Goal: Task Accomplishment & Management: Manage account settings

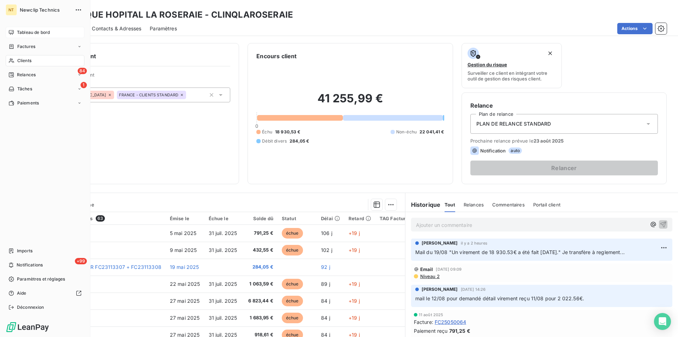
drag, startPoint x: 40, startPoint y: 34, endPoint x: 30, endPoint y: 33, distance: 10.2
click at [40, 33] on span "Tableau de bord" at bounding box center [33, 32] width 33 height 6
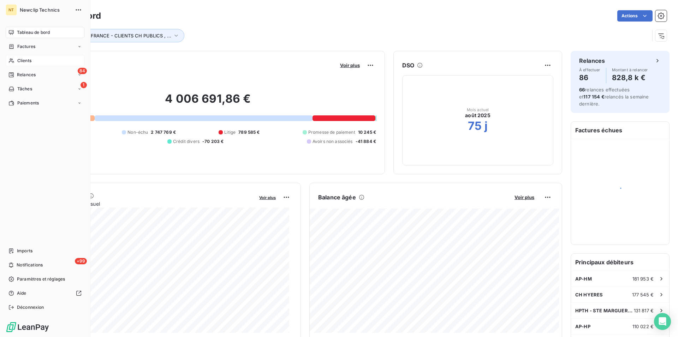
click at [32, 62] on div "Clients" at bounding box center [45, 60] width 79 height 11
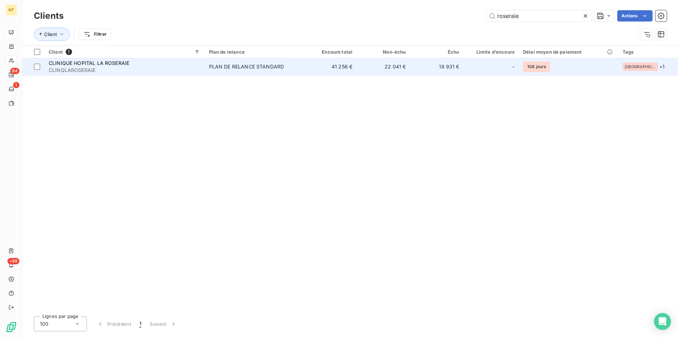
click at [118, 66] on div "CLINIQUE HOPITAL LA ROSERAIE" at bounding box center [125, 63] width 152 height 7
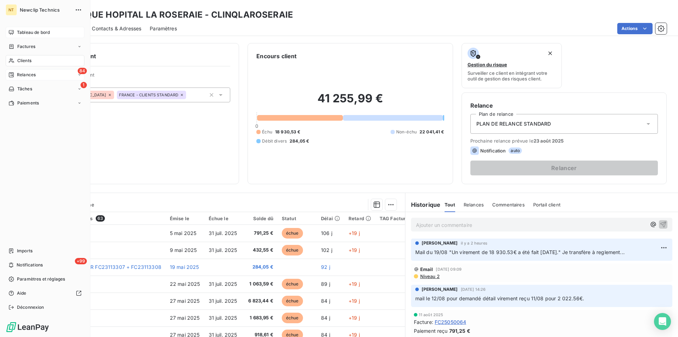
click at [27, 76] on span "Relances" at bounding box center [26, 75] width 19 height 6
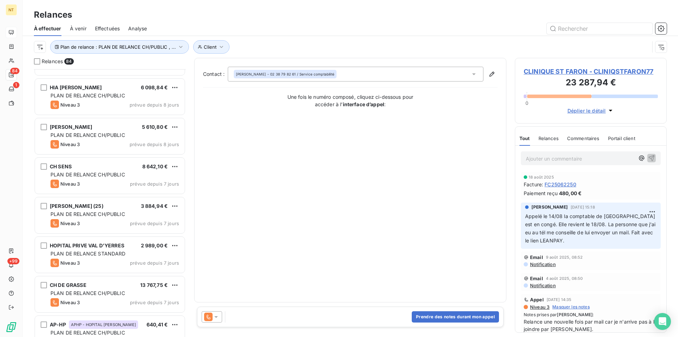
scroll to position [2485, 0]
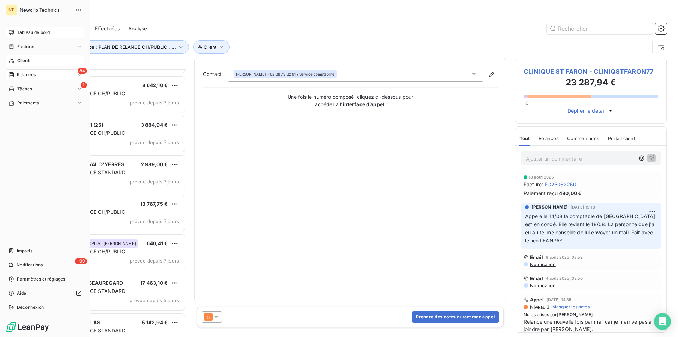
click at [23, 62] on span "Clients" at bounding box center [24, 61] width 14 height 6
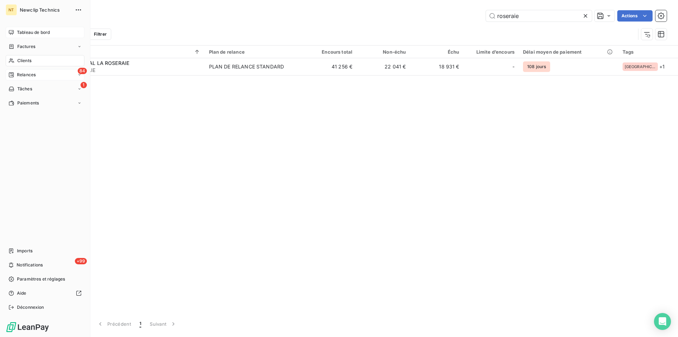
click at [29, 32] on span "Tableau de bord" at bounding box center [33, 32] width 33 height 6
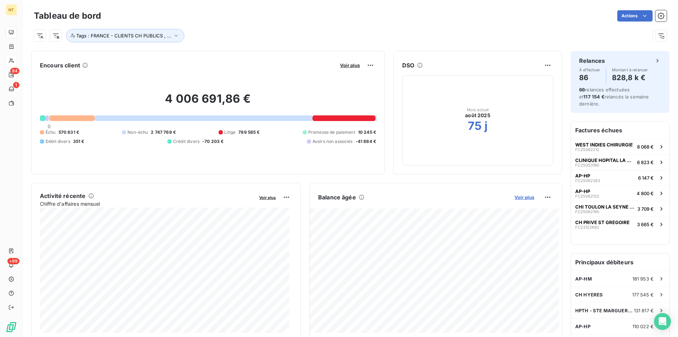
click at [521, 196] on span "Voir plus" at bounding box center [524, 197] width 20 height 6
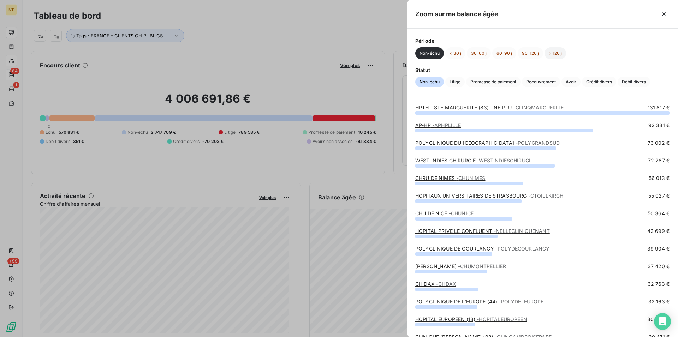
click at [556, 52] on button "> 120 j" at bounding box center [555, 53] width 22 height 12
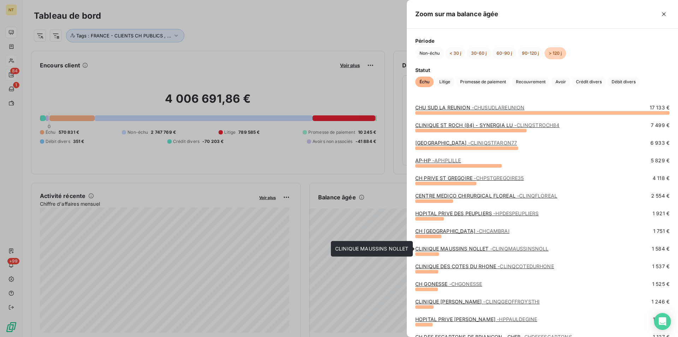
click at [472, 250] on link "CLINIQUE MAUSSINS NOLLET - CLINQMAUSSINSNOLL" at bounding box center [481, 249] width 133 height 6
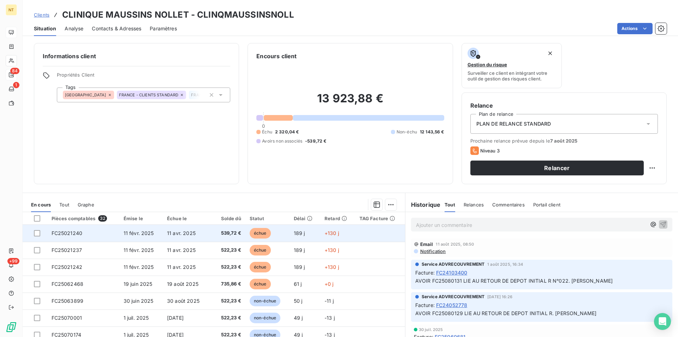
click at [83, 233] on td "FC25021240" at bounding box center [83, 233] width 72 height 17
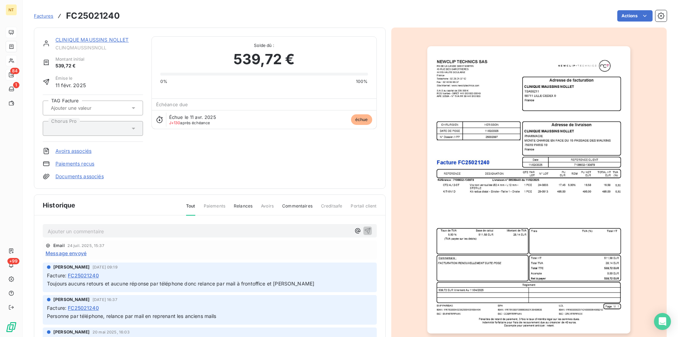
click at [92, 40] on link "CLINIQUE MAUSSINS NOLLET" at bounding box center [91, 40] width 73 height 6
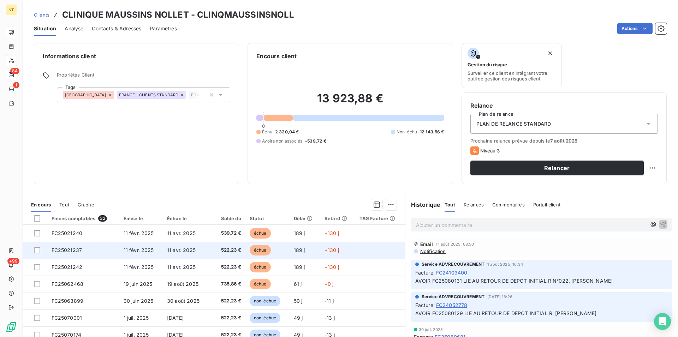
click at [142, 258] on td "11 févr. 2025" at bounding box center [140, 250] width 43 height 17
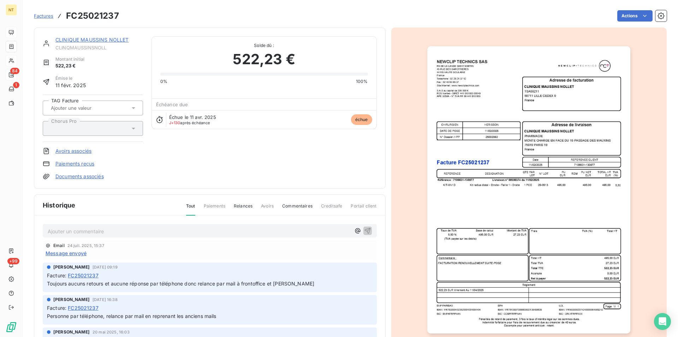
click at [98, 41] on link "CLINIQUE MAUSSINS NOLLET" at bounding box center [91, 40] width 73 height 6
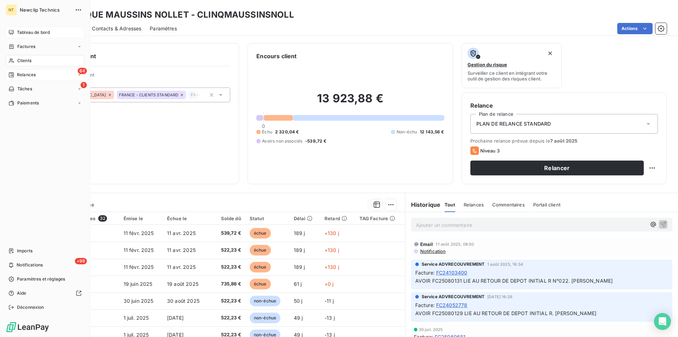
drag, startPoint x: 23, startPoint y: 61, endPoint x: 46, endPoint y: 66, distance: 23.4
click at [23, 61] on span "Clients" at bounding box center [24, 61] width 14 height 6
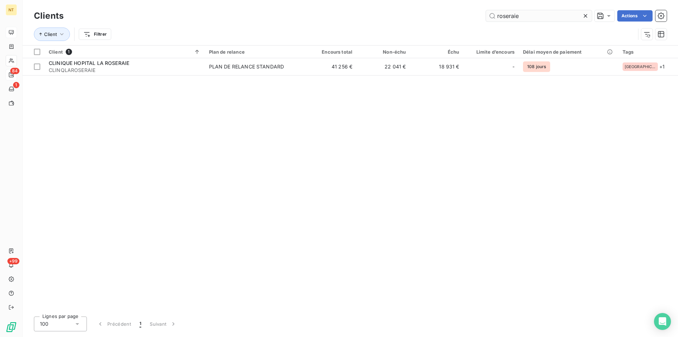
drag, startPoint x: 522, startPoint y: 13, endPoint x: 487, endPoint y: 15, distance: 35.7
click at [487, 15] on input "roseraie" at bounding box center [539, 15] width 106 height 11
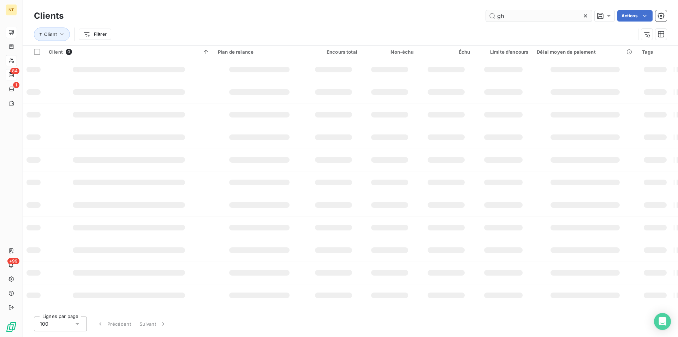
type input "g"
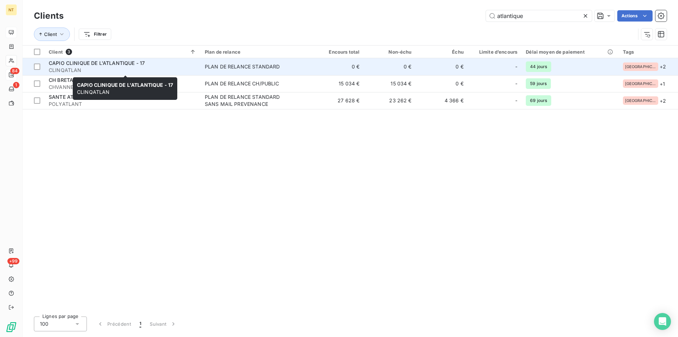
type input "atlantique"
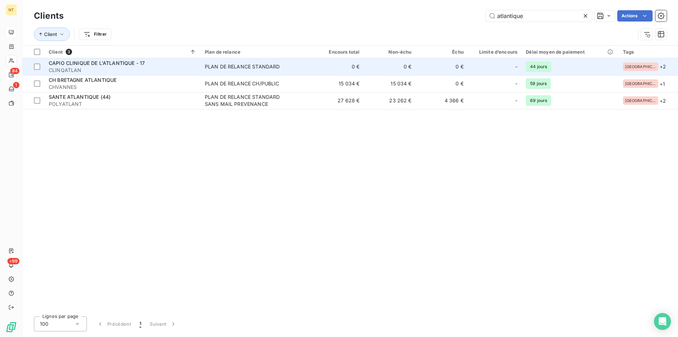
click at [94, 67] on span "CLINQATLAN" at bounding box center [123, 70] width 148 height 7
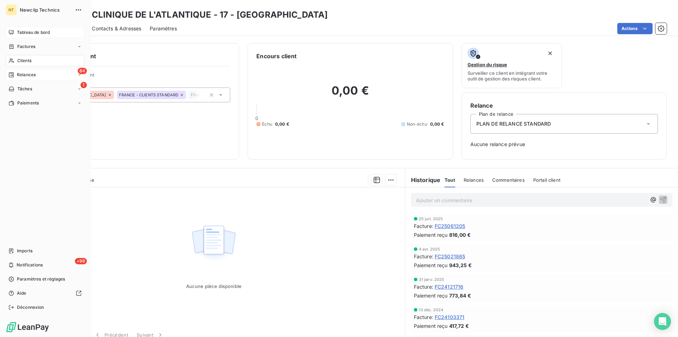
drag, startPoint x: 28, startPoint y: 64, endPoint x: 87, endPoint y: 58, distance: 58.9
click at [28, 63] on div "Clients" at bounding box center [45, 60] width 79 height 11
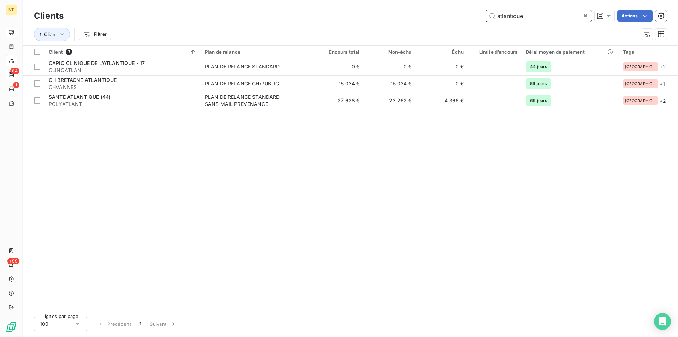
drag, startPoint x: 529, startPoint y: 12, endPoint x: 492, endPoint y: 12, distance: 36.4
click at [492, 12] on input "atlantique" at bounding box center [539, 15] width 106 height 11
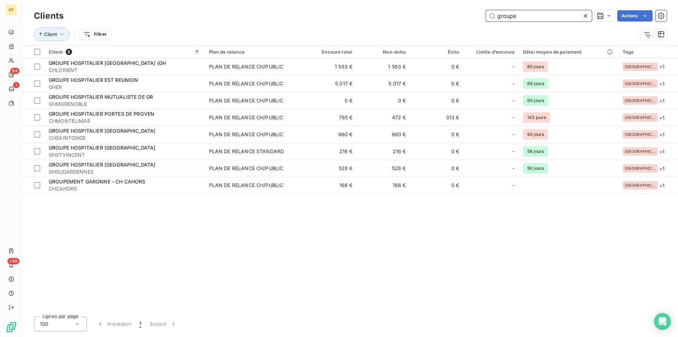
drag, startPoint x: 528, startPoint y: 16, endPoint x: 493, endPoint y: 16, distance: 34.2
click at [493, 16] on input "groupe" at bounding box center [539, 15] width 106 height 11
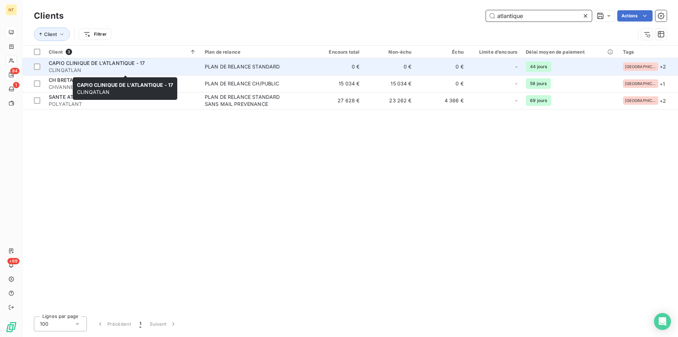
type input "atlantique"
click at [147, 64] on div "CAPIO CLINIQUE DE L'ATLANTIQUE - 17" at bounding box center [123, 63] width 148 height 7
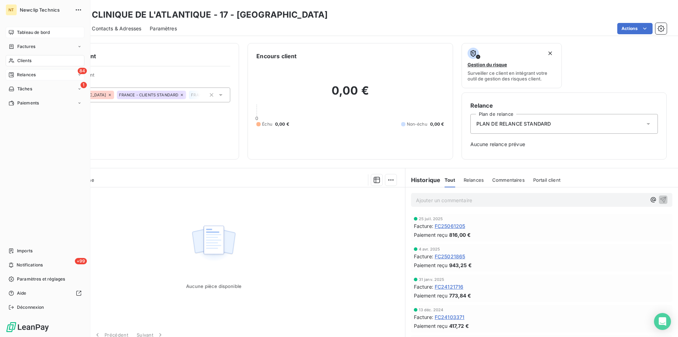
click at [24, 61] on span "Clients" at bounding box center [24, 61] width 14 height 6
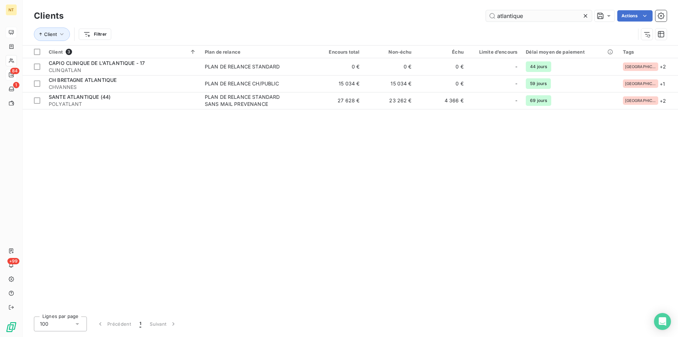
drag, startPoint x: 534, startPoint y: 15, endPoint x: 493, endPoint y: 14, distance: 40.6
click at [493, 14] on input "atlantique" at bounding box center [539, 15] width 106 height 11
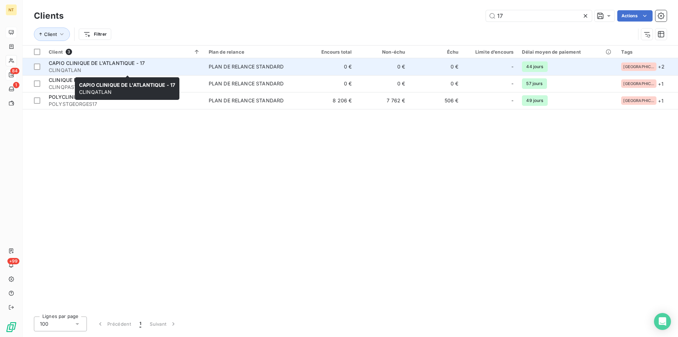
type input "17"
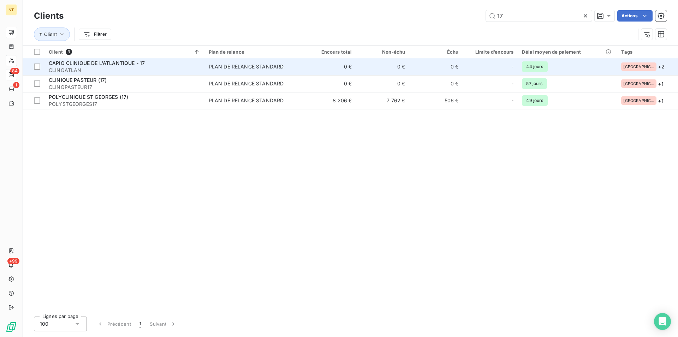
click at [107, 70] on span "CLINQATLAN" at bounding box center [124, 70] width 151 height 7
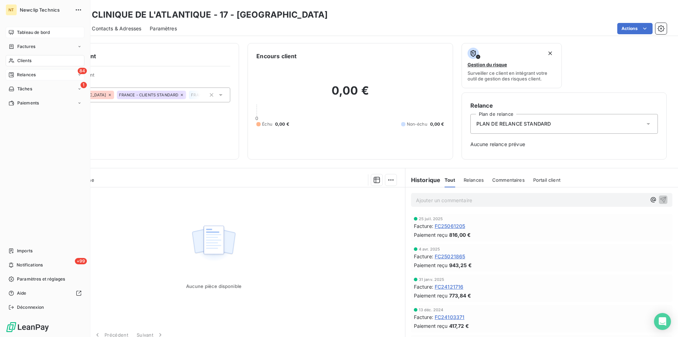
click at [28, 32] on span "Tableau de bord" at bounding box center [33, 32] width 33 height 6
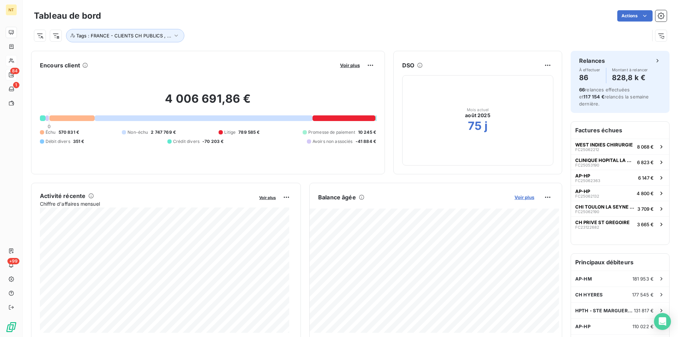
click at [523, 199] on span "Voir plus" at bounding box center [524, 197] width 20 height 6
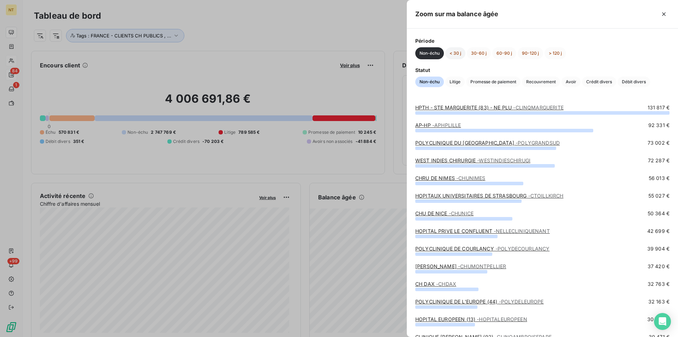
click at [456, 54] on button "< 30 j" at bounding box center [455, 53] width 20 height 12
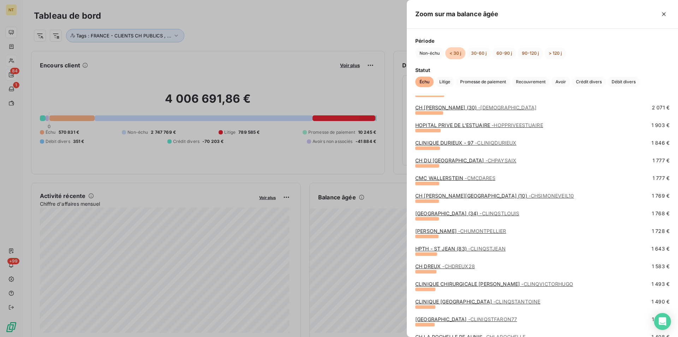
scroll to position [792, 0]
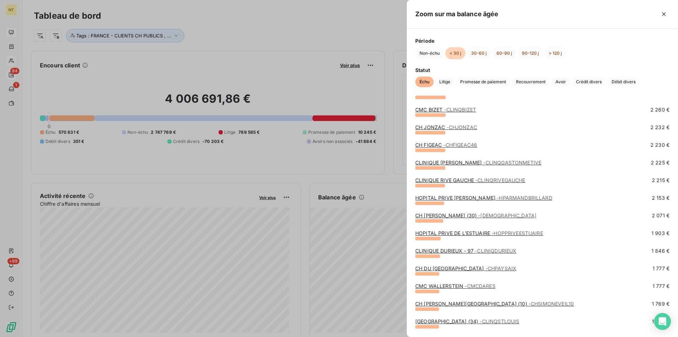
click at [455, 255] on div "CLINIQUE DURIEUX - 97 - CLINIQDURIEUX 1 846 €" at bounding box center [542, 252] width 254 height 11
click at [455, 251] on link "CLINIQUE DURIEUX - 97 - CLINIQDURIEUX" at bounding box center [465, 251] width 101 height 6
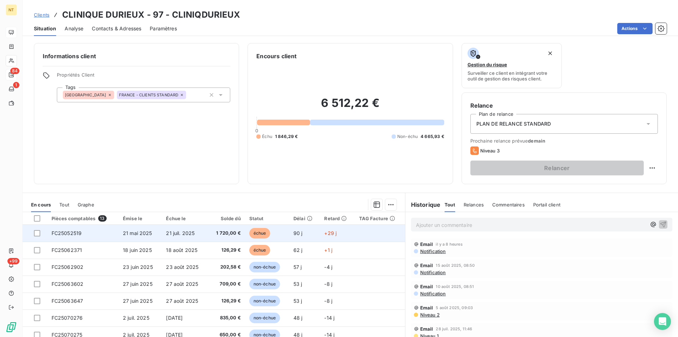
click at [99, 233] on td "FC25052519" at bounding box center [82, 233] width 71 height 17
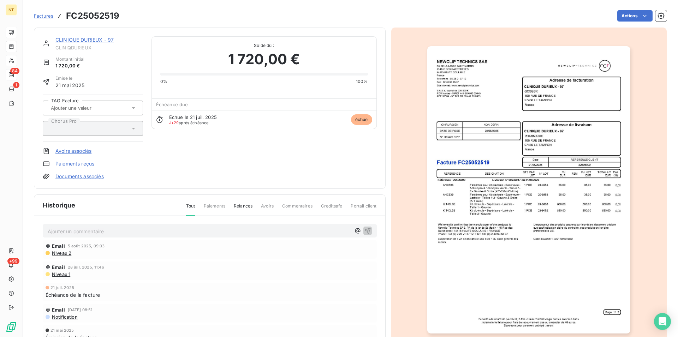
click at [88, 41] on link "CLINIQUE DURIEUX - 97" at bounding box center [84, 40] width 58 height 6
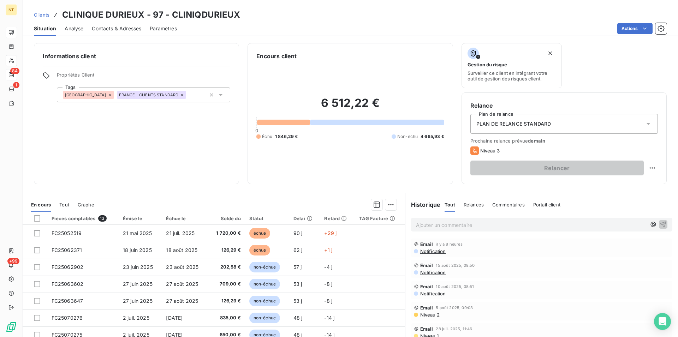
click at [124, 26] on span "Contacts & Adresses" at bounding box center [116, 28] width 49 height 7
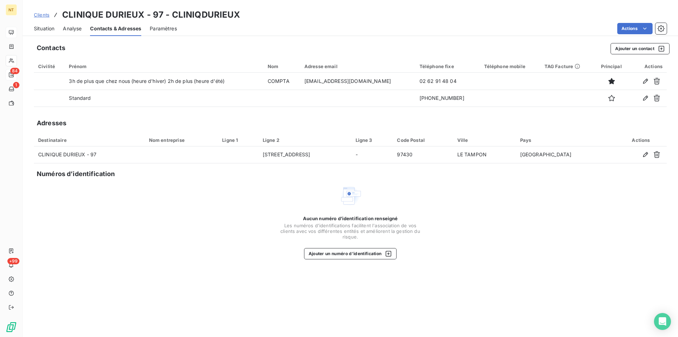
click at [47, 30] on span "Situation" at bounding box center [44, 28] width 20 height 7
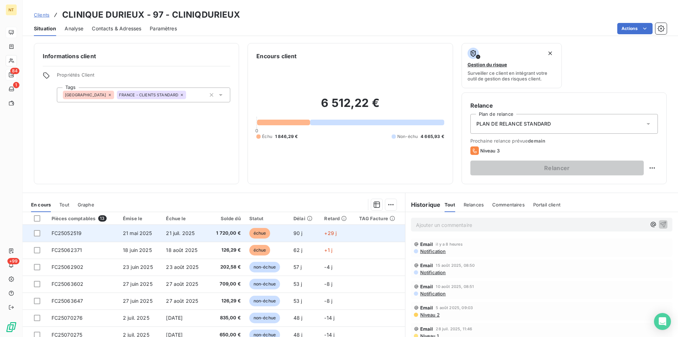
click at [89, 231] on td "FC25052519" at bounding box center [82, 233] width 71 height 17
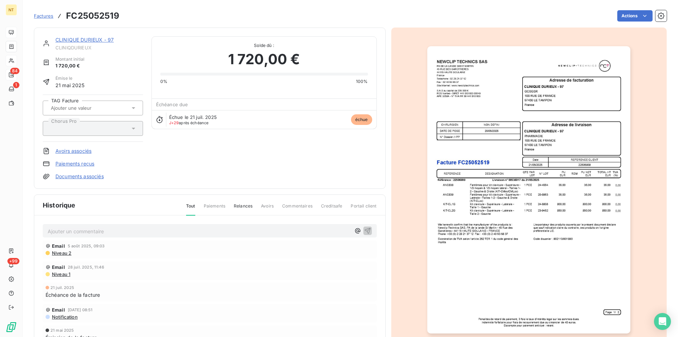
click at [91, 41] on link "CLINIQUE DURIEUX - 97" at bounding box center [84, 40] width 58 height 6
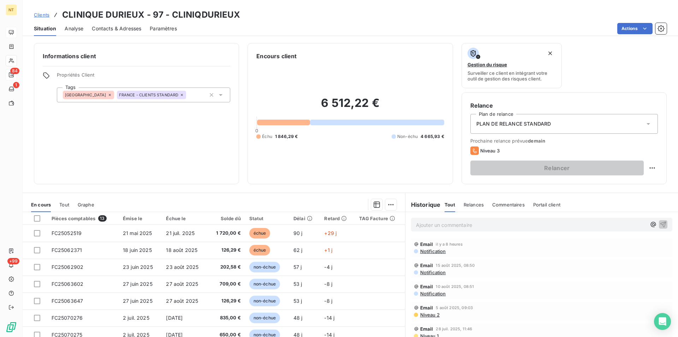
click at [131, 29] on span "Contacts & Adresses" at bounding box center [116, 28] width 49 height 7
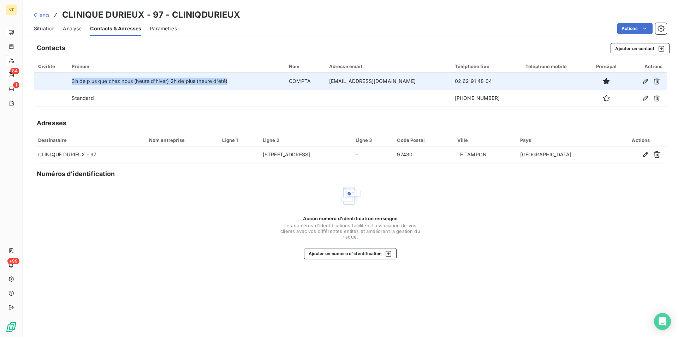
drag, startPoint x: 72, startPoint y: 80, endPoint x: 240, endPoint y: 84, distance: 168.1
click at [238, 84] on td "3h de plus que chez nous (heure d'hiver) 2h de plus (heure d'été)" at bounding box center [175, 81] width 217 height 17
drag, startPoint x: 240, startPoint y: 84, endPoint x: 237, endPoint y: 81, distance: 4.0
click at [237, 81] on td "3h de plus que chez nous (heure d'hiver) 2h de plus (heure d'été)" at bounding box center [175, 81] width 217 height 17
drag, startPoint x: 237, startPoint y: 81, endPoint x: 223, endPoint y: 77, distance: 14.0
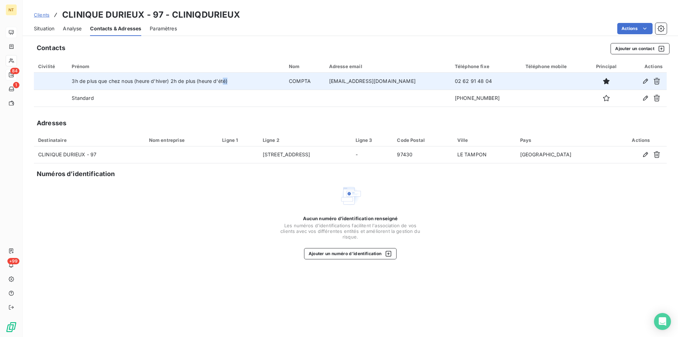
click at [223, 77] on td "3h de plus que chez nous (heure d'hiver) 2h de plus (heure d'été)" at bounding box center [175, 81] width 217 height 17
click at [224, 79] on td "3h de plus que chez nous (heure d'hiver) 2h de plus (heure d'été)" at bounding box center [175, 81] width 217 height 17
drag, startPoint x: 68, startPoint y: 78, endPoint x: 230, endPoint y: 85, distance: 162.5
click at [230, 85] on td "3h de plus que chez nous (heure d'hiver) 2h de plus (heure d'été)" at bounding box center [175, 81] width 217 height 17
click at [231, 85] on td "3h de plus que chez nous (heure d'hiver) 2h de plus (heure d'été)" at bounding box center [175, 81] width 217 height 17
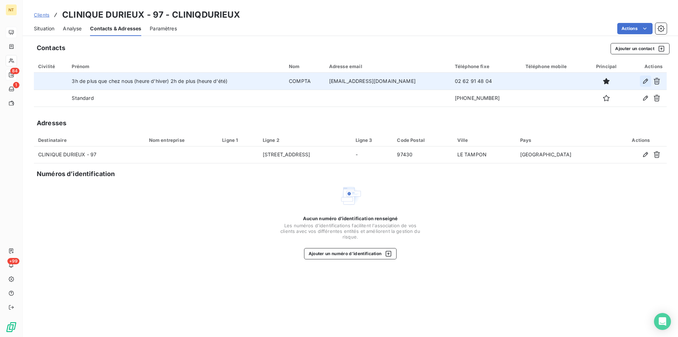
click at [645, 79] on icon "button" at bounding box center [645, 81] width 7 height 7
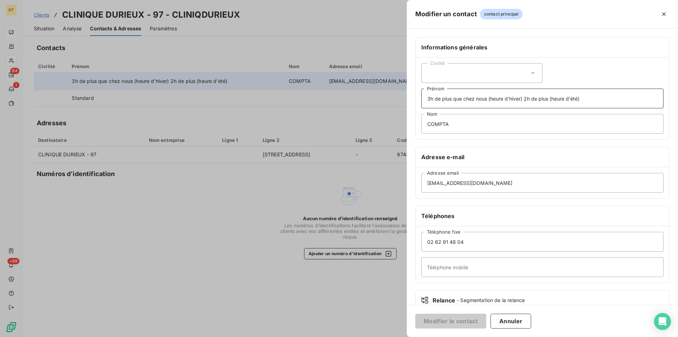
drag, startPoint x: 425, startPoint y: 96, endPoint x: 591, endPoint y: 101, distance: 166.0
click at [591, 101] on input "3h de plus que chez nous (heure d'hiver) 2h de plus (heure d'été)" at bounding box center [542, 99] width 242 height 20
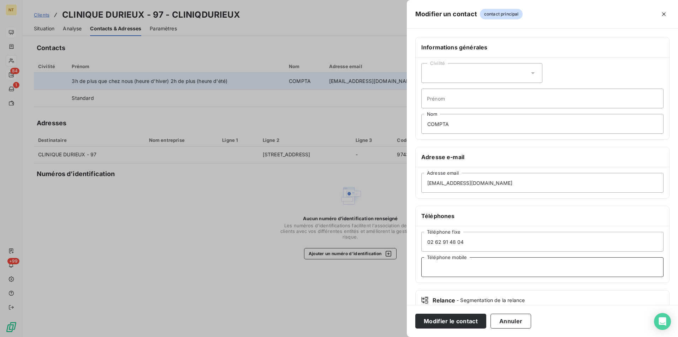
click at [431, 268] on input "Téléphone mobile" at bounding box center [542, 267] width 242 height 20
paste input "3h de plus que chez nous (heure d'hiver) 2h de plus (heure d'été)"
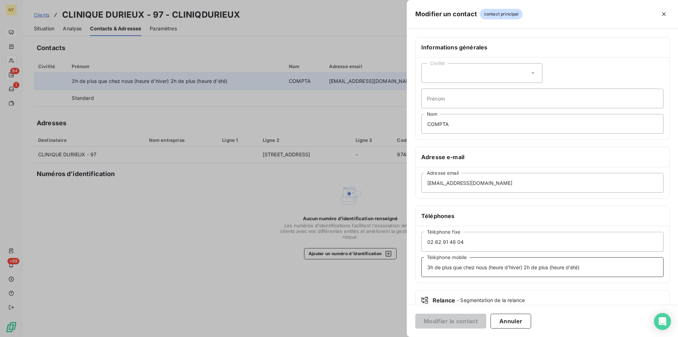
click at [565, 267] on input "3h de plus que chez nous (heure d'hiver) 2h de plus (heure d'été)" at bounding box center [542, 267] width 242 height 20
click at [561, 267] on input "3h de plus que chez nous (heure d'hiver) 2h de plus (h d'été)" at bounding box center [542, 267] width 242 height 20
click at [510, 267] on input "3h de plus que chez nous (heure d'hiver) 2h de plus (Hété)" at bounding box center [542, 267] width 242 height 20
click at [451, 268] on input "3h de plus que chez nous (Hhiver) 2h de plus (Hété)" at bounding box center [542, 267] width 242 height 20
click at [487, 268] on input "3h de + que chez nous (Hhiver) 2h de plus (Hété)" at bounding box center [542, 267] width 242 height 20
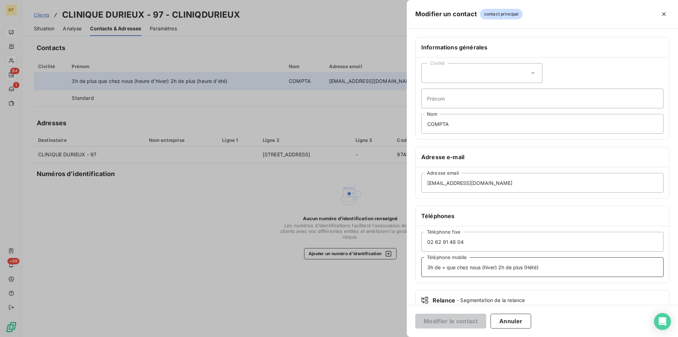
click at [529, 267] on input "3h de + que chez nous (hiver) 2h de plus (Hété)" at bounding box center [542, 267] width 242 height 20
click at [522, 269] on input "3h de + que chez nous (hiver) 2h de plus (été)" at bounding box center [542, 267] width 242 height 20
click at [495, 268] on input "3h de + que chez nous (hiver) 2h de + (été)" at bounding box center [542, 267] width 242 height 20
type input "3h de + que chez nous ([MEDICAL_DATA]) 2h de + (été)"
drag, startPoint x: 425, startPoint y: 122, endPoint x: 451, endPoint y: 126, distance: 26.0
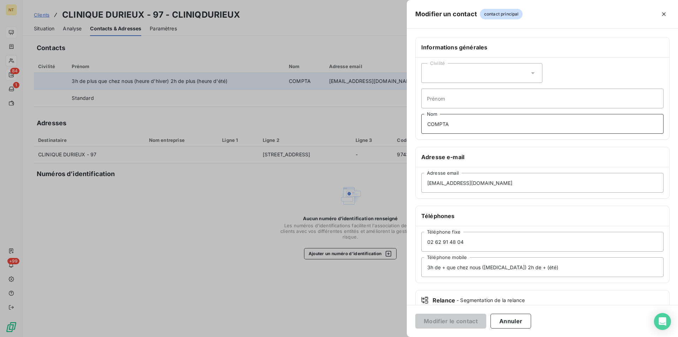
click at [451, 126] on input "COMPTA" at bounding box center [542, 124] width 242 height 20
click at [427, 269] on input "3h de + que chez nous ([MEDICAL_DATA]) 2h de + (été)" at bounding box center [542, 267] width 242 height 20
click at [460, 268] on input "Compta 3h de + que chez nous ([MEDICAL_DATA]) 2h de + (été)" at bounding box center [542, 267] width 242 height 20
click at [520, 268] on input "Compta 3h + que chez nous ([MEDICAL_DATA]) 2h de + (été)" at bounding box center [542, 267] width 242 height 20
click at [519, 269] on input "Compta 3h + que chez nous ([MEDICAL_DATA]) 2h + (été)" at bounding box center [542, 267] width 242 height 20
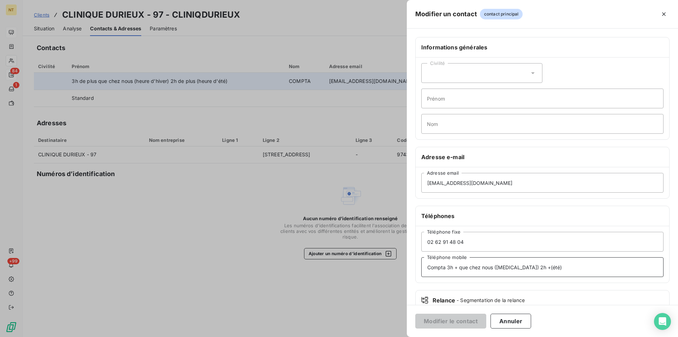
click at [514, 268] on input "Compta 3h + que chez nous ([MEDICAL_DATA]) 2h +(été)" at bounding box center [542, 267] width 242 height 20
type input "Compta 3h + que chez nous ([MEDICAL_DATA]) 2h+(été)"
click at [453, 319] on button "Modifier le contact" at bounding box center [450, 321] width 71 height 15
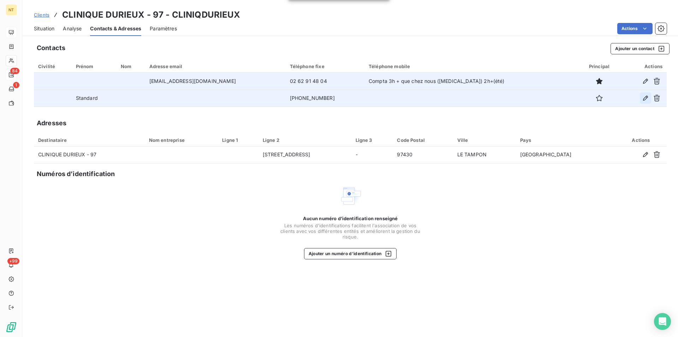
click at [641, 98] on button "button" at bounding box center [645, 97] width 11 height 11
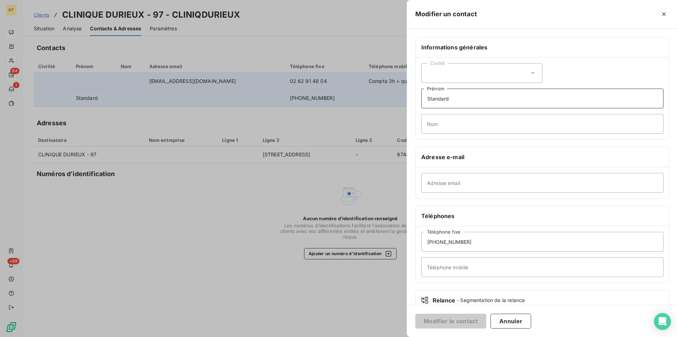
drag, startPoint x: 424, startPoint y: 98, endPoint x: 456, endPoint y: 97, distance: 32.5
click at [456, 97] on input "Standard" at bounding box center [542, 99] width 242 height 20
click at [432, 266] on input "Téléphone mobile" at bounding box center [542, 267] width 242 height 20
paste input "Standard"
type input "Standard"
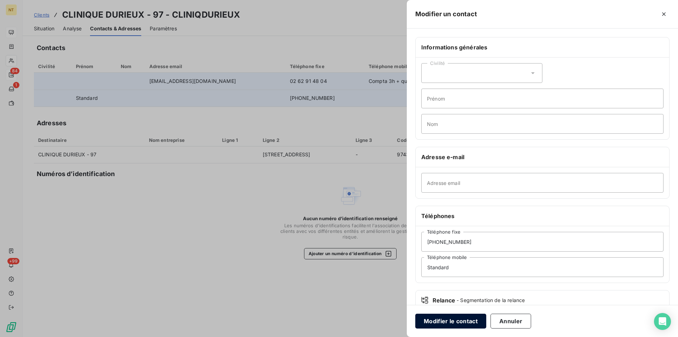
click at [439, 320] on button "Modifier le contact" at bounding box center [450, 321] width 71 height 15
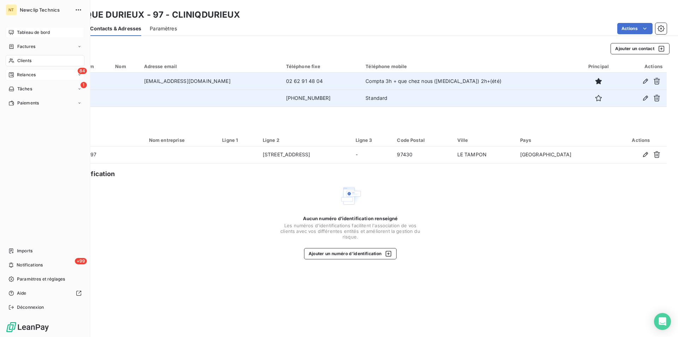
drag, startPoint x: 30, startPoint y: 60, endPoint x: 71, endPoint y: 59, distance: 41.3
click at [30, 60] on span "Clients" at bounding box center [24, 61] width 14 height 6
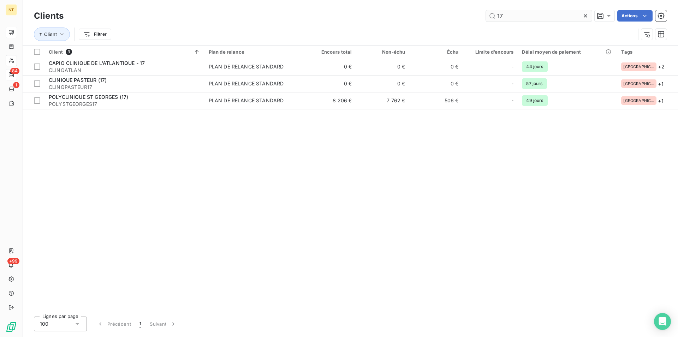
drag, startPoint x: 511, startPoint y: 12, endPoint x: 492, endPoint y: 13, distance: 19.4
click at [492, 13] on input "17" at bounding box center [539, 15] width 106 height 11
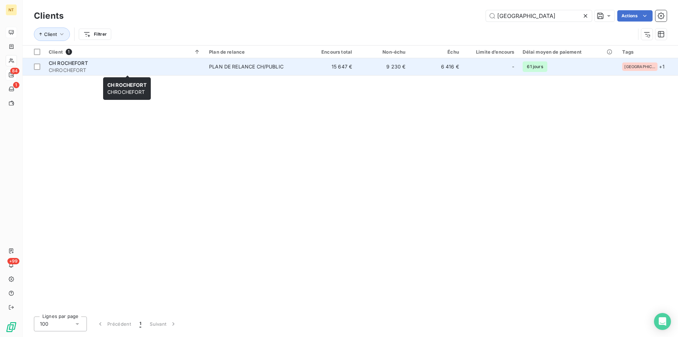
type input "[GEOGRAPHIC_DATA]"
click at [68, 68] on span "CHROCHEFORT" at bounding box center [125, 70] width 152 height 7
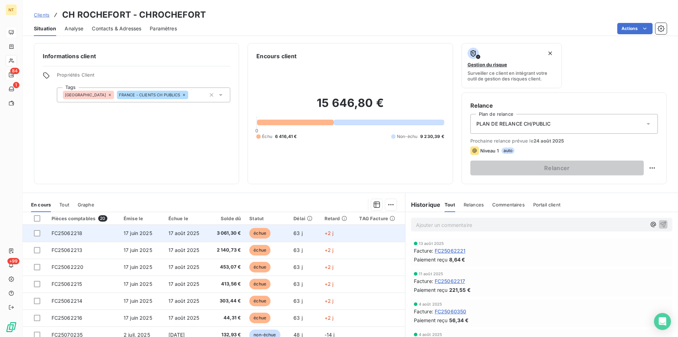
click at [136, 232] on span "17 juin 2025" at bounding box center [138, 233] width 29 height 6
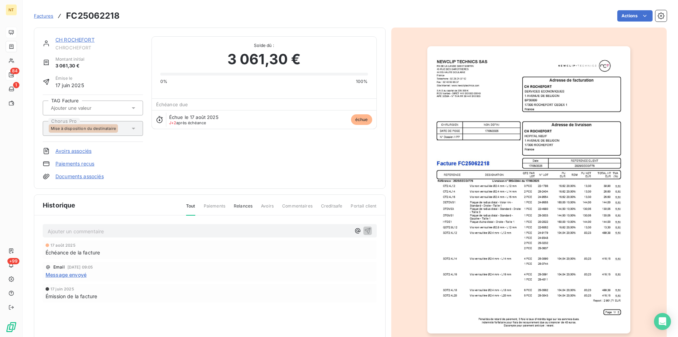
click at [69, 40] on link "CH ROCHEFORT" at bounding box center [74, 40] width 39 height 6
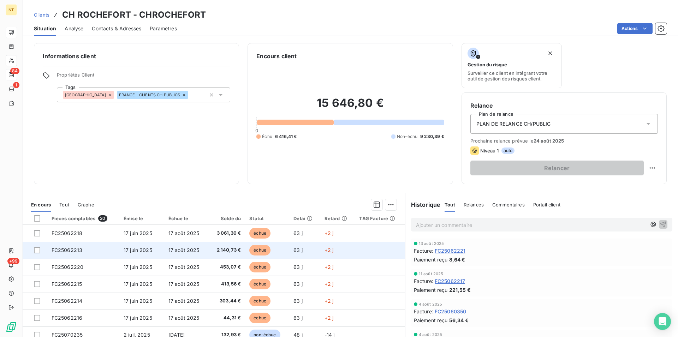
click at [86, 253] on td "FC25062213" at bounding box center [83, 250] width 72 height 17
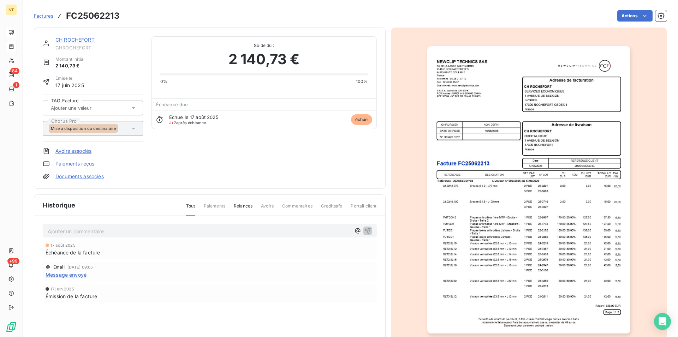
click at [80, 41] on link "CH ROCHEFORT" at bounding box center [74, 40] width 39 height 6
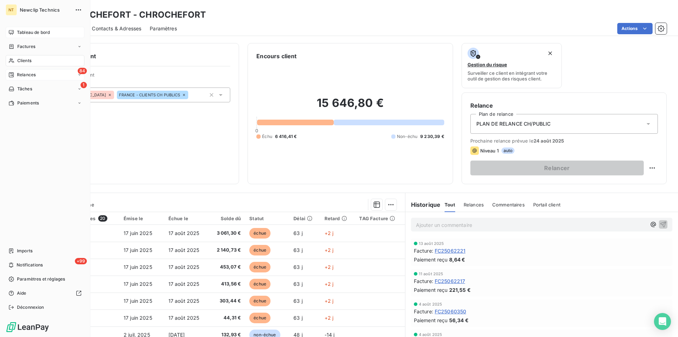
click at [35, 65] on div "Clients" at bounding box center [45, 60] width 79 height 11
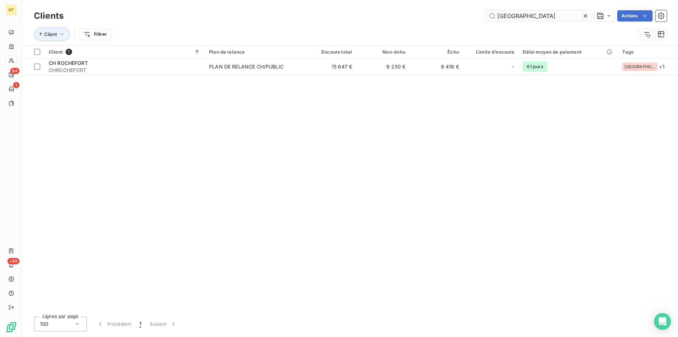
drag, startPoint x: 527, startPoint y: 14, endPoint x: 484, endPoint y: 13, distance: 43.4
click at [486, 13] on input "[GEOGRAPHIC_DATA]" at bounding box center [539, 15] width 106 height 11
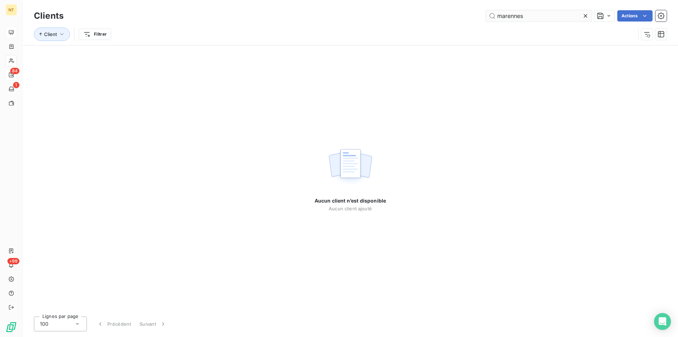
drag, startPoint x: 524, startPoint y: 14, endPoint x: 494, endPoint y: 14, distance: 30.0
click at [494, 14] on input "marennes" at bounding box center [539, 15] width 106 height 11
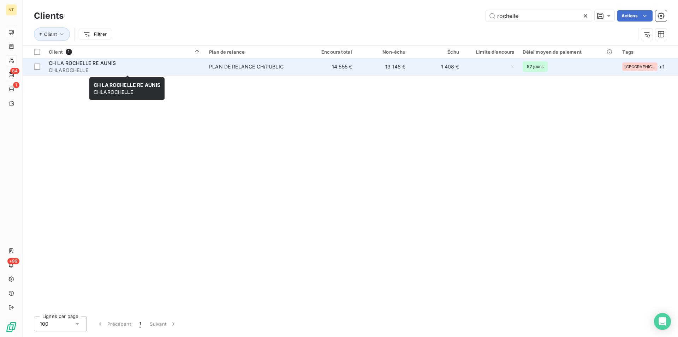
type input "rochelle"
click at [100, 62] on span "CH LA ROCHELLE RE AUNIS" at bounding box center [82, 63] width 67 height 6
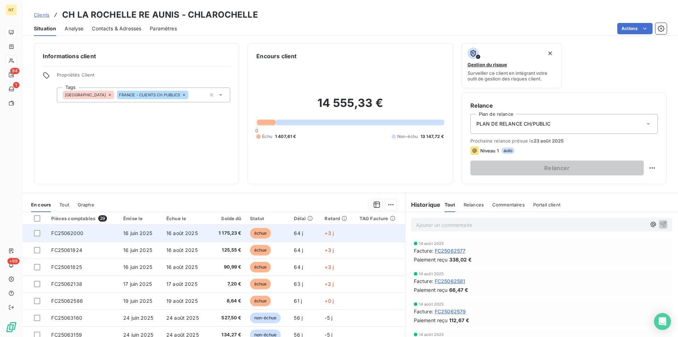
click at [135, 233] on span "16 juin 2025" at bounding box center [137, 233] width 29 height 6
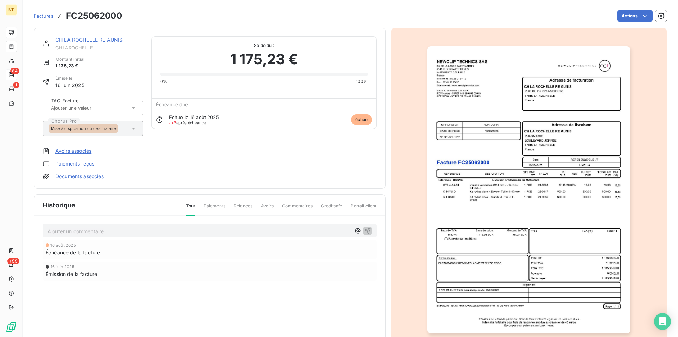
click at [103, 39] on link "CH LA ROCHELLE RE AUNIS" at bounding box center [88, 40] width 67 height 6
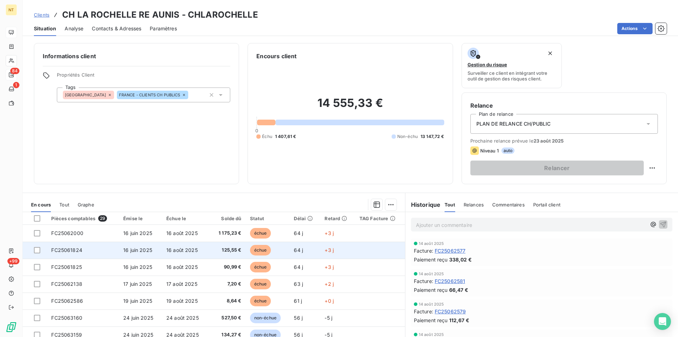
click at [139, 250] on span "16 juin 2025" at bounding box center [137, 250] width 29 height 6
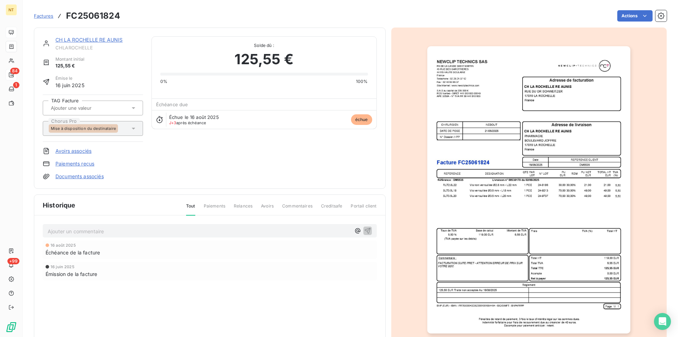
click at [500, 193] on img "button" at bounding box center [528, 189] width 203 height 287
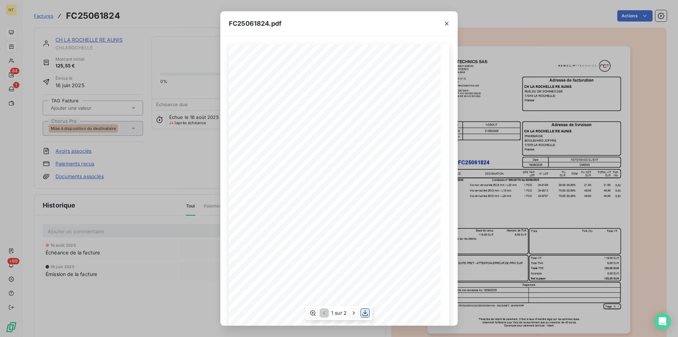
click at [365, 315] on icon "button" at bounding box center [364, 313] width 7 height 7
click at [447, 24] on icon "button" at bounding box center [447, 24] width 4 height 4
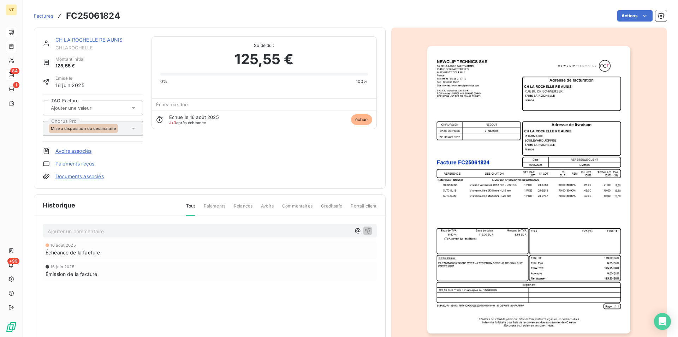
click at [102, 42] on link "CH LA ROCHELLE RE AUNIS" at bounding box center [88, 40] width 67 height 6
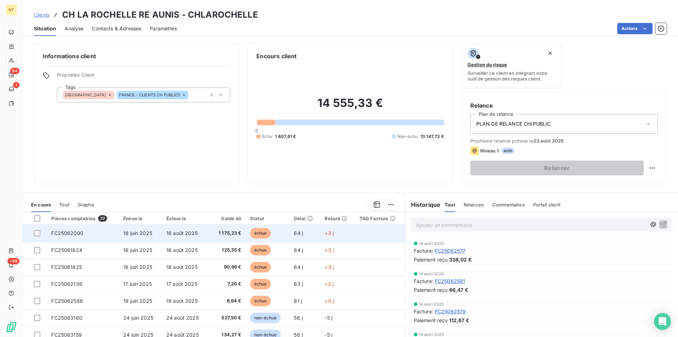
click at [71, 232] on span "FC25062000" at bounding box center [67, 233] width 32 height 6
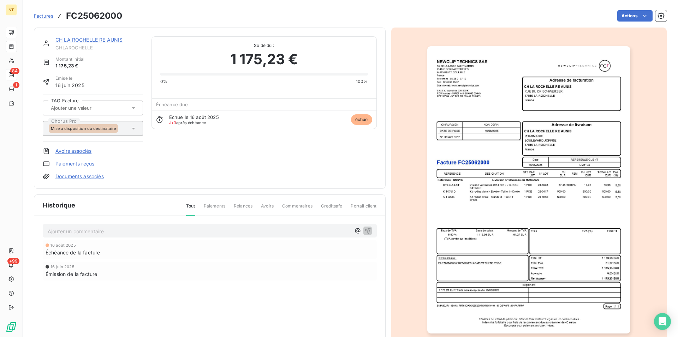
click at [487, 222] on img "button" at bounding box center [528, 189] width 203 height 287
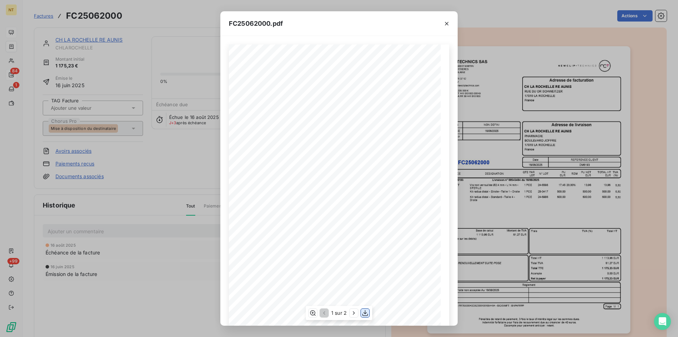
click at [362, 313] on icon "button" at bounding box center [364, 313] width 7 height 7
click at [447, 25] on icon "button" at bounding box center [447, 24] width 4 height 4
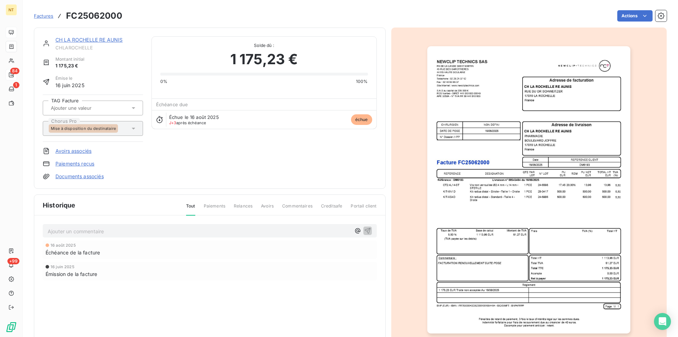
click at [83, 40] on link "CH LA ROCHELLE RE AUNIS" at bounding box center [88, 40] width 67 height 6
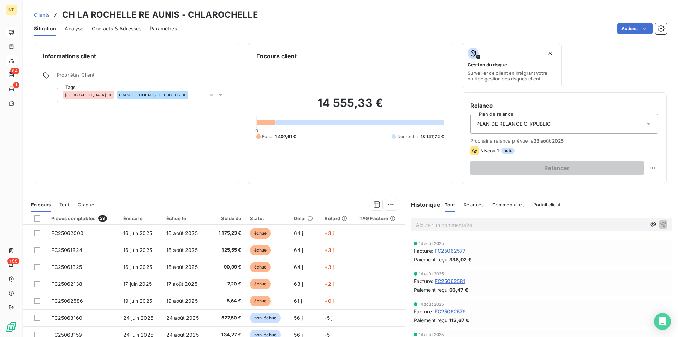
click at [125, 30] on span "Contacts & Adresses" at bounding box center [116, 28] width 49 height 7
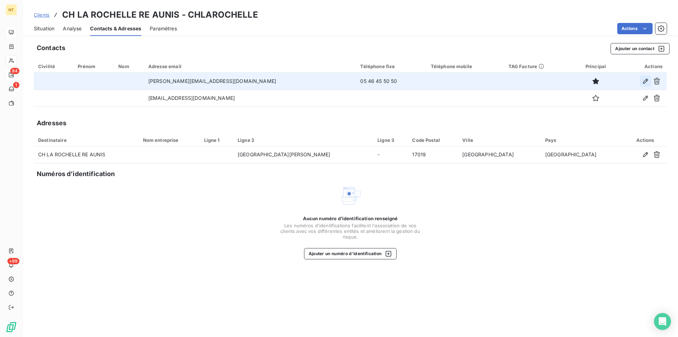
click at [642, 79] on icon "button" at bounding box center [645, 81] width 7 height 7
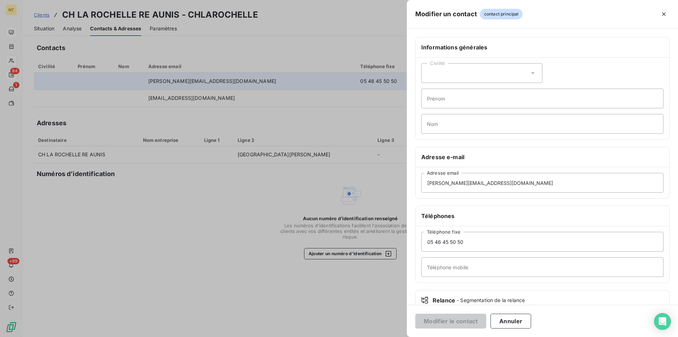
click at [530, 72] on icon at bounding box center [532, 73] width 7 height 7
click at [429, 90] on input "radio" at bounding box center [428, 90] width 7 height 7
click at [433, 101] on input "Prénom" at bounding box center [542, 99] width 242 height 20
type input "Karine"
click at [431, 125] on input "Nom" at bounding box center [542, 124] width 242 height 20
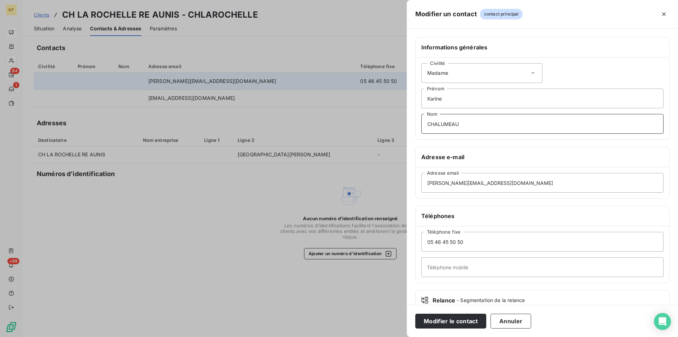
type input "CHALUMEAU"
click at [426, 268] on input "Téléphone mobile" at bounding box center [542, 267] width 242 height 20
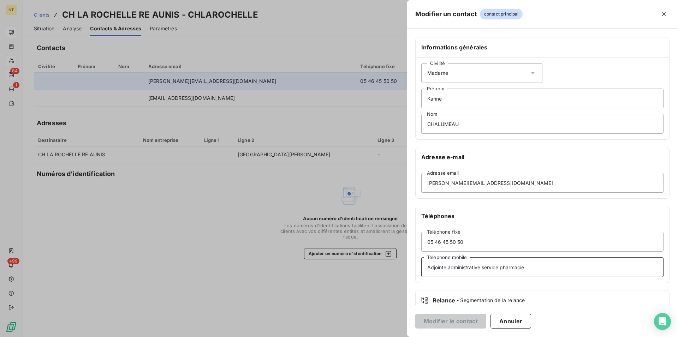
drag, startPoint x: 479, startPoint y: 268, endPoint x: 421, endPoint y: 271, distance: 58.7
click at [421, 271] on input "Adjointe administrative service pharmacie" at bounding box center [542, 267] width 242 height 20
click at [430, 267] on input "service pharmacie" at bounding box center [542, 267] width 242 height 20
type input "Service pharmacie"
drag, startPoint x: 463, startPoint y: 243, endPoint x: 454, endPoint y: 242, distance: 9.5
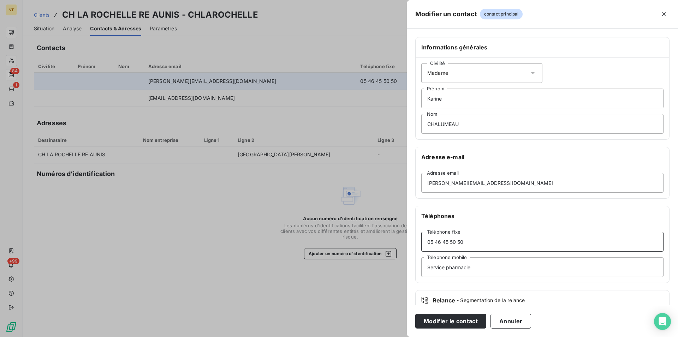
click at [454, 242] on input "05 46 45 50 50" at bounding box center [542, 242] width 242 height 20
type input "05 46 45 52 73"
click at [454, 320] on button "Modifier le contact" at bounding box center [450, 321] width 71 height 15
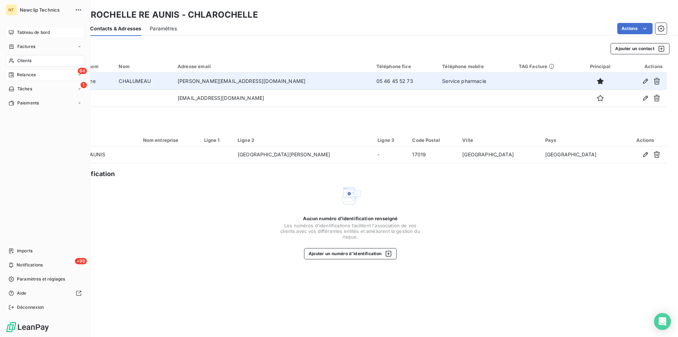
click at [26, 30] on span "Tableau de bord" at bounding box center [33, 32] width 33 height 6
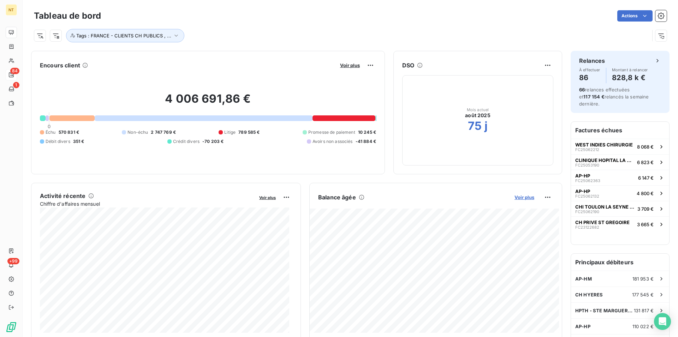
click at [520, 198] on span "Voir plus" at bounding box center [524, 197] width 20 height 6
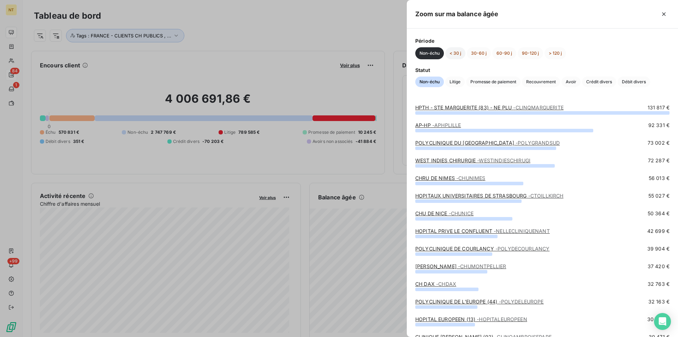
click at [459, 55] on button "< 30 j" at bounding box center [455, 53] width 20 height 12
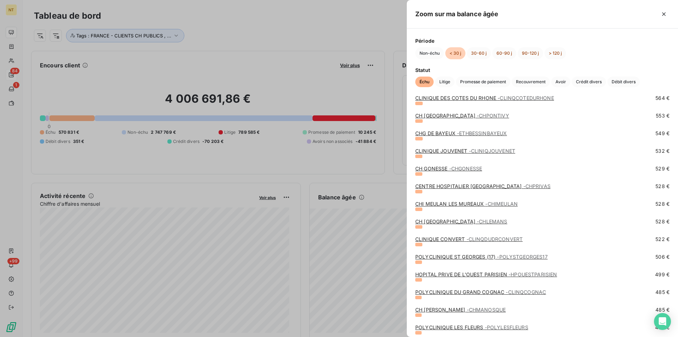
scroll to position [1944, 0]
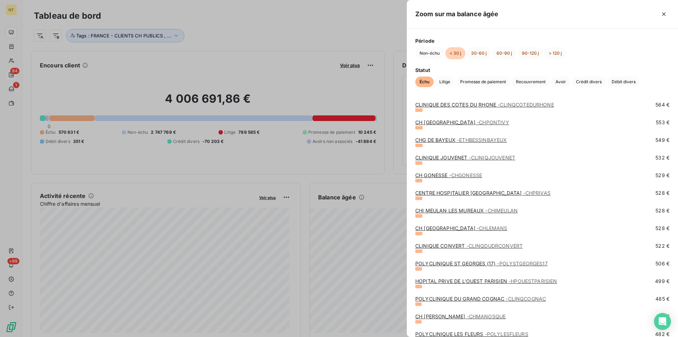
click at [441, 228] on link "CH LE MANS - CHLEMANS" at bounding box center [461, 228] width 92 height 6
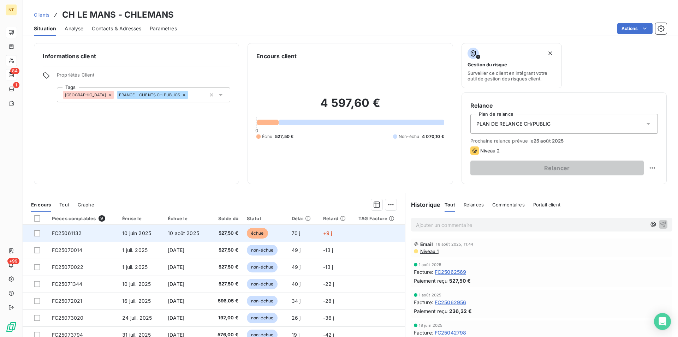
click at [70, 235] on span "FC25061132" at bounding box center [67, 233] width 30 height 6
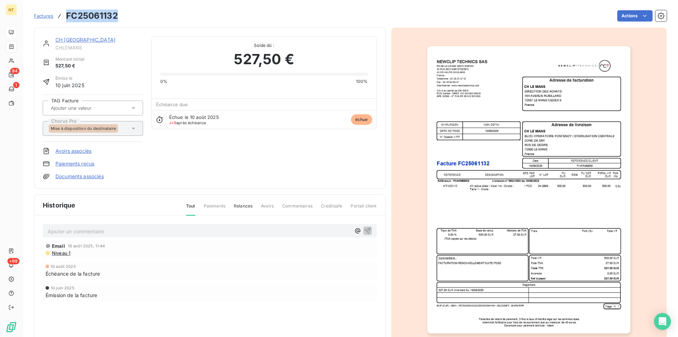
drag, startPoint x: 67, startPoint y: 14, endPoint x: 123, endPoint y: 19, distance: 55.6
click at [123, 19] on div "Factures FC25061132 Actions" at bounding box center [350, 15] width 633 height 15
copy h3 "FC25061132"
click at [71, 42] on link "CH [GEOGRAPHIC_DATA]" at bounding box center [85, 40] width 60 height 6
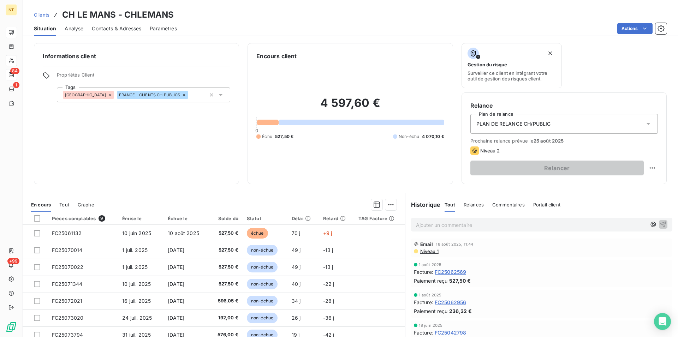
click at [426, 252] on span "Niveau 1" at bounding box center [428, 251] width 19 height 6
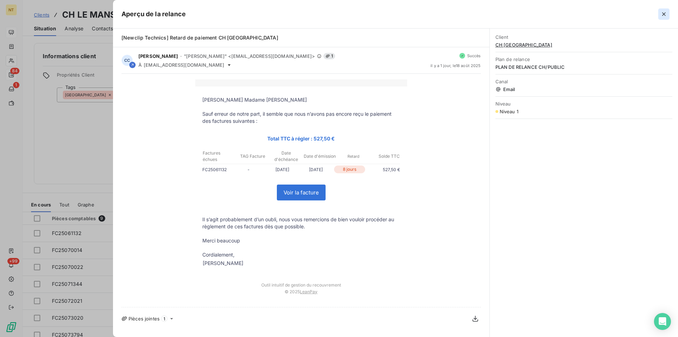
click at [664, 12] on icon "button" at bounding box center [663, 14] width 7 height 7
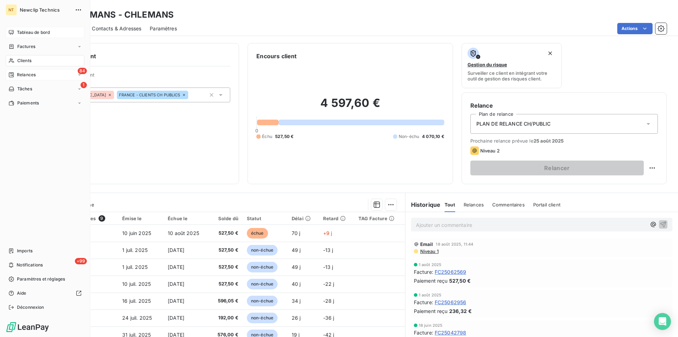
click at [30, 35] on div "Tableau de bord" at bounding box center [45, 32] width 79 height 11
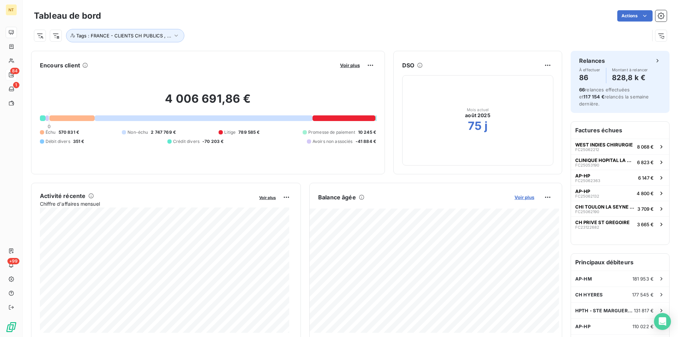
click at [514, 197] on span "Voir plus" at bounding box center [524, 197] width 20 height 6
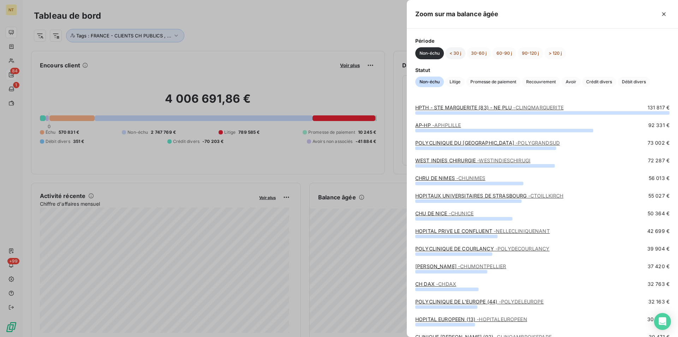
click at [453, 52] on button "< 30 j" at bounding box center [455, 53] width 20 height 12
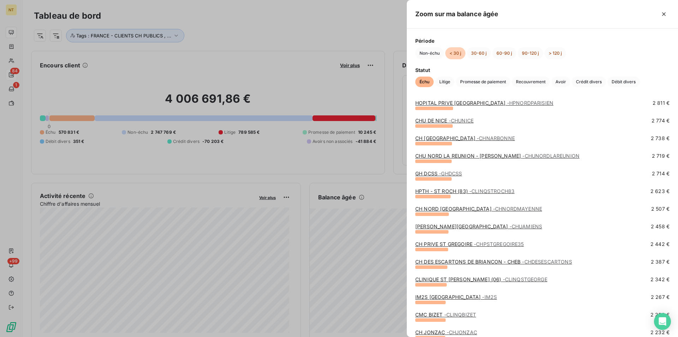
scroll to position [684, 0]
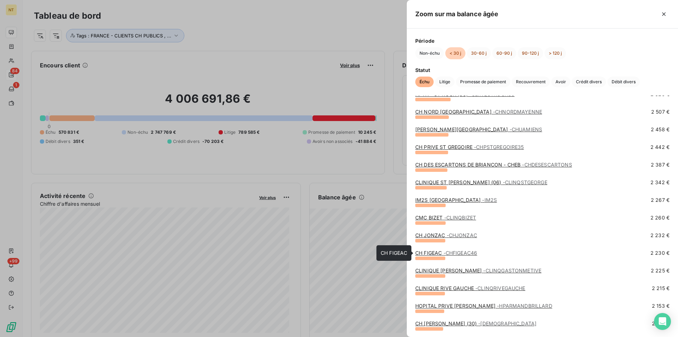
click at [428, 252] on link "CH FIGEAC - CHFIGEAC46" at bounding box center [446, 253] width 62 height 6
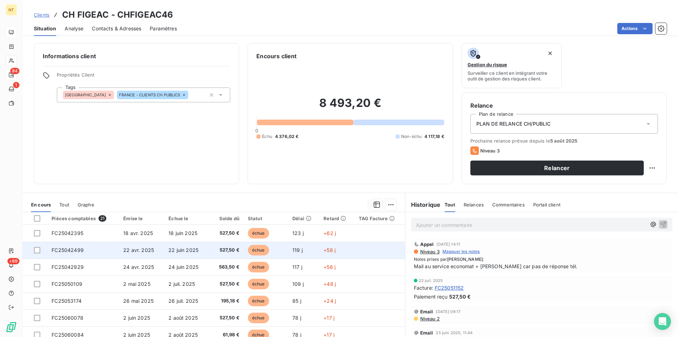
click at [85, 254] on td "FC25042499" at bounding box center [83, 250] width 72 height 17
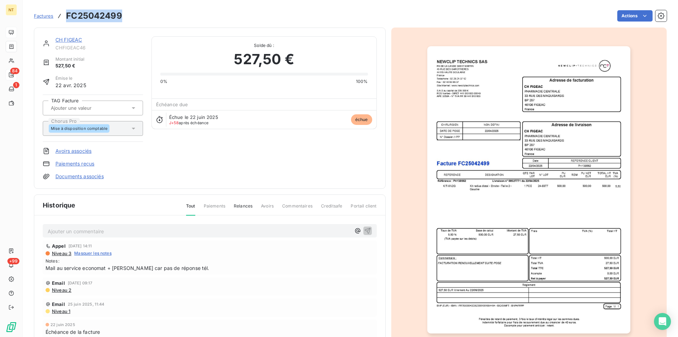
drag, startPoint x: 66, startPoint y: 16, endPoint x: 124, endPoint y: 19, distance: 58.3
click at [124, 19] on div "Factures FC25042499 Actions" at bounding box center [350, 15] width 633 height 15
copy h3 "FC25042499"
click at [72, 39] on link "CH FIGEAC" at bounding box center [68, 40] width 26 height 6
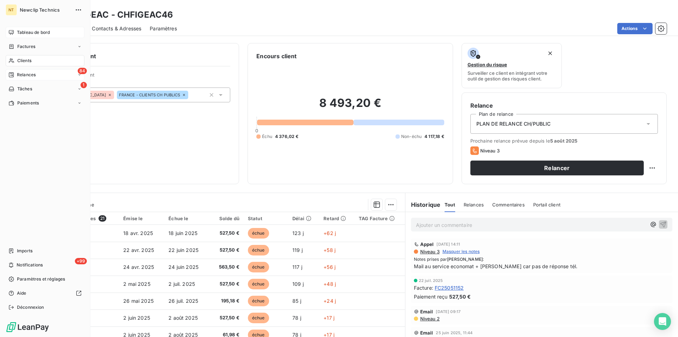
click at [45, 35] on span "Tableau de bord" at bounding box center [33, 32] width 33 height 6
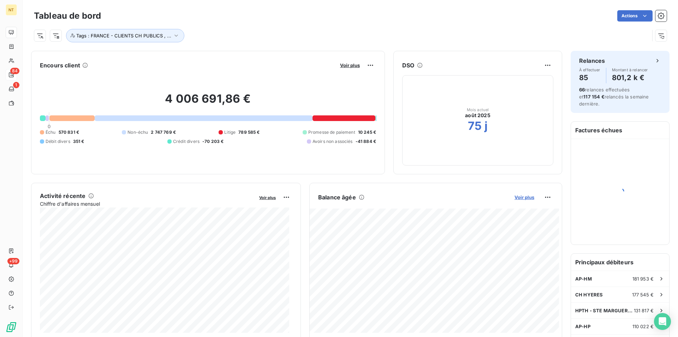
click at [515, 198] on span "Voir plus" at bounding box center [524, 197] width 20 height 6
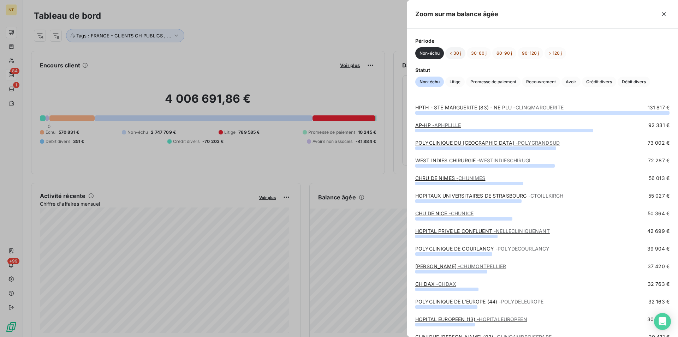
click at [457, 56] on button "< 30 j" at bounding box center [455, 53] width 20 height 12
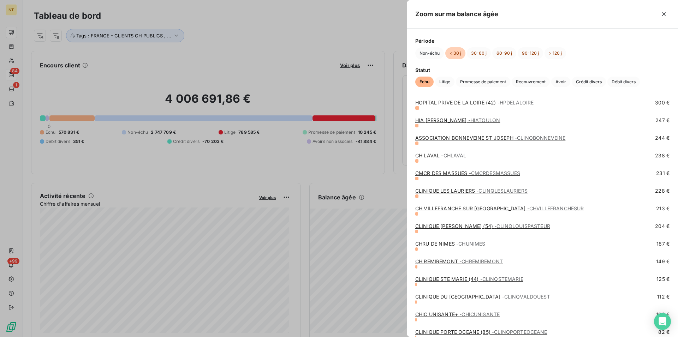
scroll to position [2412, 0]
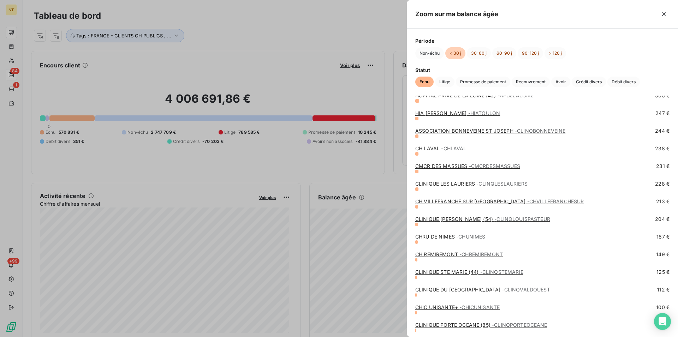
click at [430, 235] on link "CHRU DE NIMES - CHUNIMES" at bounding box center [450, 237] width 70 height 6
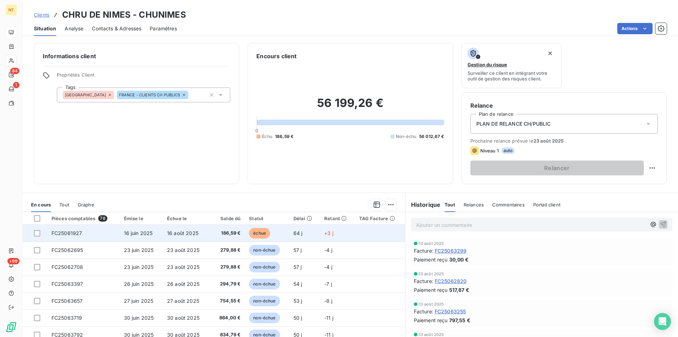
click at [65, 232] on span "FC25061927" at bounding box center [67, 233] width 31 height 6
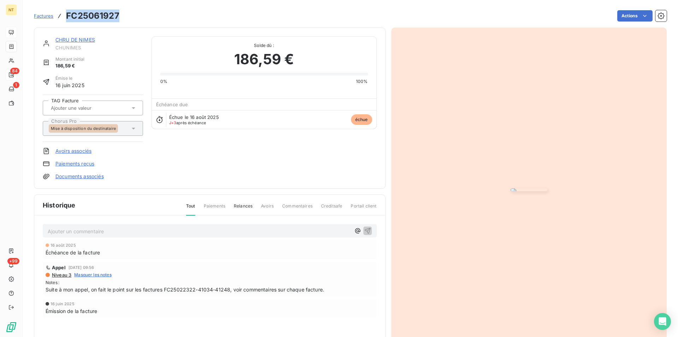
drag, startPoint x: 66, startPoint y: 15, endPoint x: 121, endPoint y: 19, distance: 54.5
click at [121, 19] on div "Factures FC25061927 Actions" at bounding box center [350, 15] width 633 height 15
copy h3 "FC25061927"
click at [78, 40] on link "CHRU DE NIMES" at bounding box center [75, 40] width 40 height 6
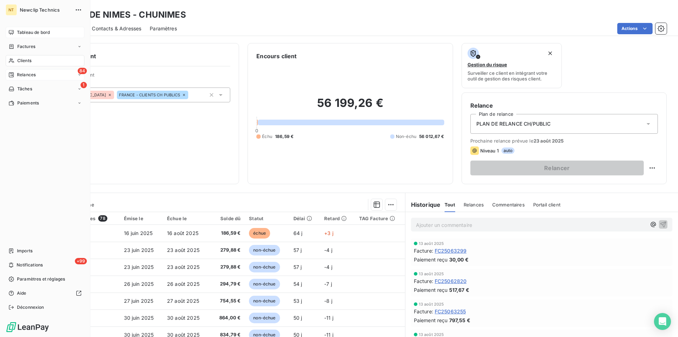
click at [31, 34] on span "Tableau de bord" at bounding box center [33, 32] width 33 height 6
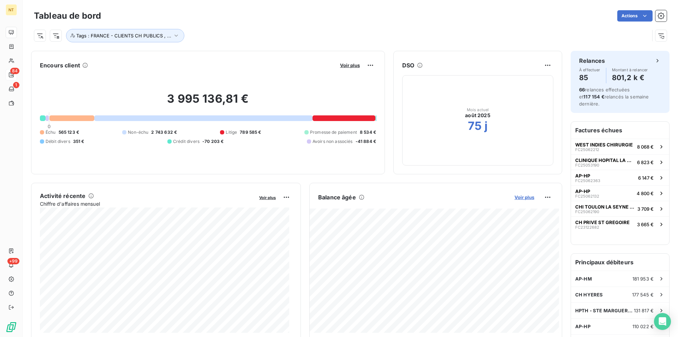
click at [519, 199] on span "Voir plus" at bounding box center [524, 197] width 20 height 6
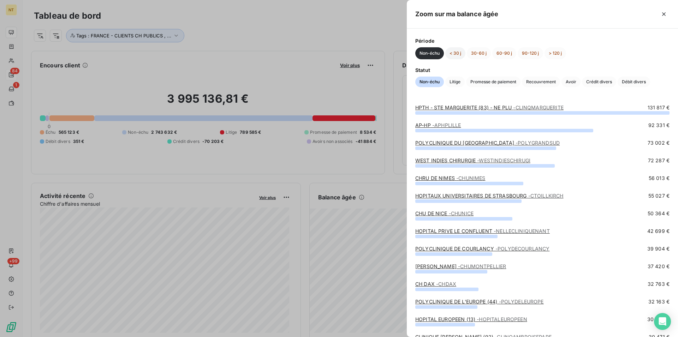
click at [458, 55] on button "< 30 j" at bounding box center [455, 53] width 20 height 12
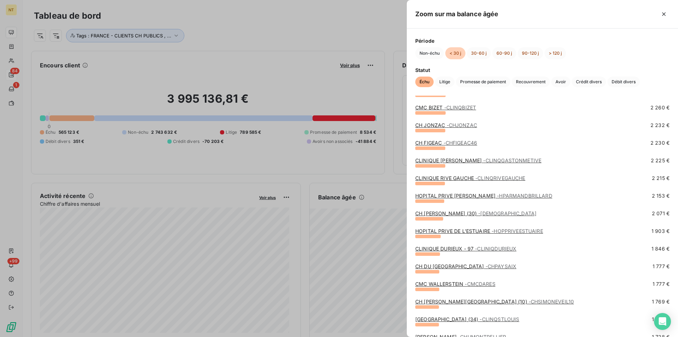
scroll to position [792, 0]
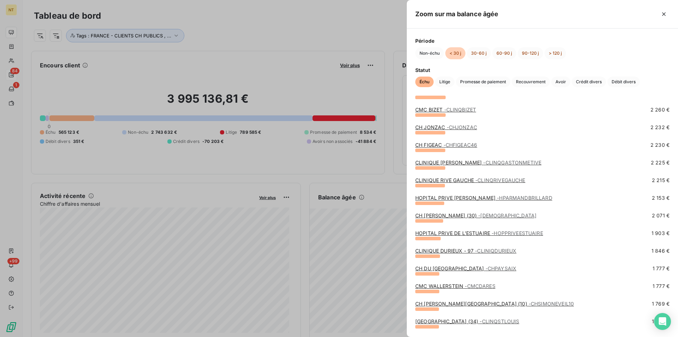
click at [452, 268] on link "CH DU PAYS D'AIX - CHPAYSAIX" at bounding box center [465, 268] width 101 height 6
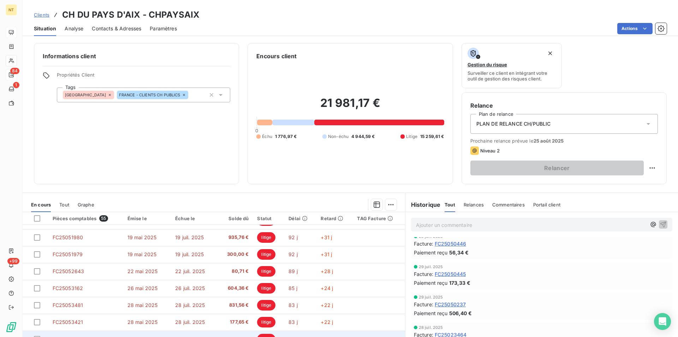
scroll to position [32, 0]
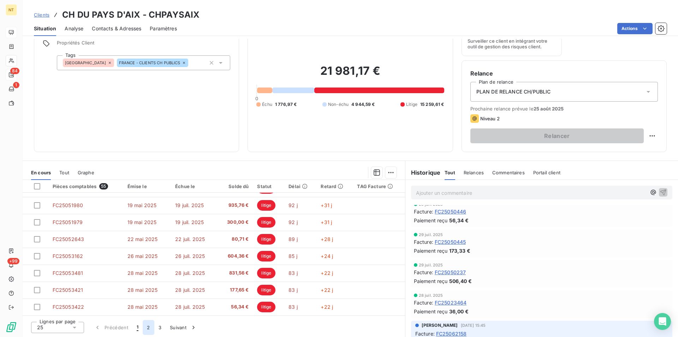
click at [149, 329] on button "2" at bounding box center [148, 327] width 11 height 15
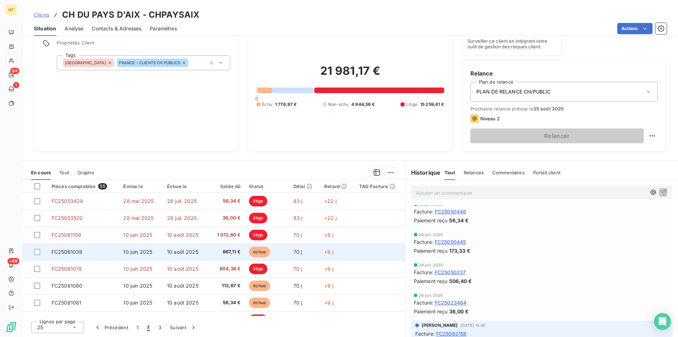
click at [93, 253] on td "FC25061039" at bounding box center [83, 252] width 72 height 17
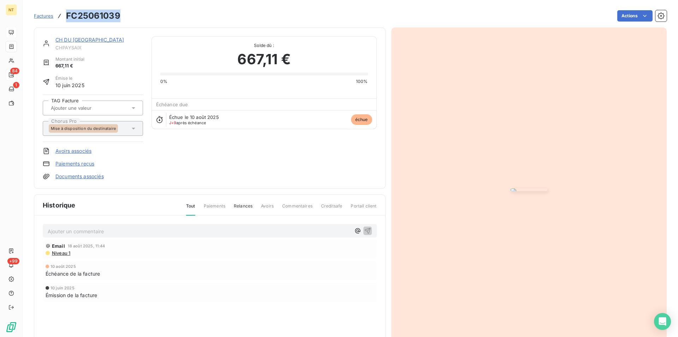
drag, startPoint x: 67, startPoint y: 16, endPoint x: 124, endPoint y: 16, distance: 56.1
click at [124, 16] on div "Factures FC25061039 Actions" at bounding box center [350, 15] width 633 height 15
copy h3 "FC25061039"
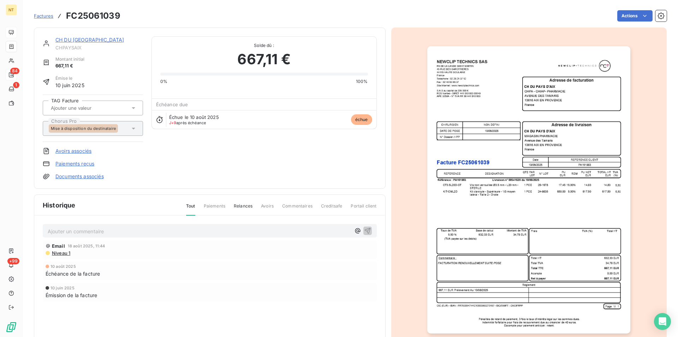
click at [55, 230] on p "Ajouter un commentaire ﻿" at bounding box center [199, 231] width 303 height 9
click at [364, 229] on icon "button" at bounding box center [367, 230] width 7 height 7
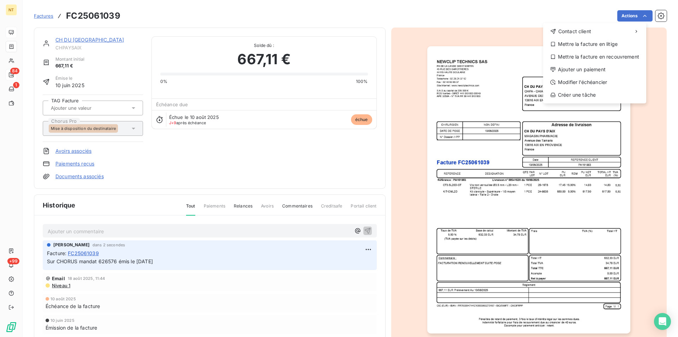
click at [641, 15] on html "NT 84 1 +99 Factures FC25061039 Actions Contact client Mettre la facture en lit…" at bounding box center [339, 168] width 678 height 337
click at [602, 46] on div "Mettre la facture en litige" at bounding box center [594, 43] width 97 height 11
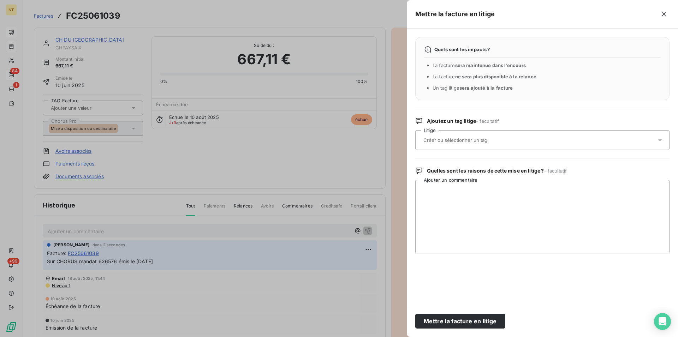
click at [459, 139] on input "text" at bounding box center [474, 140] width 103 height 6
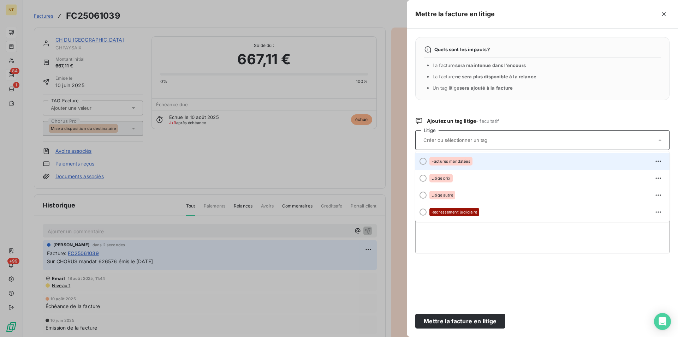
click at [423, 162] on div at bounding box center [422, 161] width 7 height 7
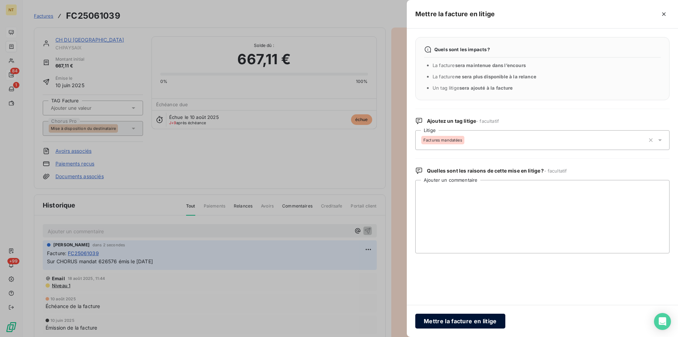
click at [457, 319] on button "Mettre la facture en litige" at bounding box center [460, 321] width 90 height 15
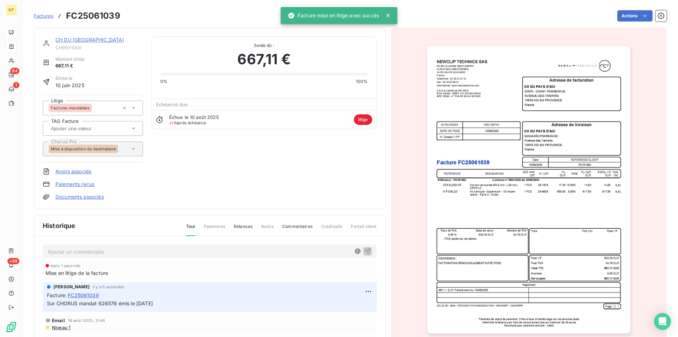
click at [85, 38] on link "CH DU [GEOGRAPHIC_DATA]" at bounding box center [89, 40] width 68 height 6
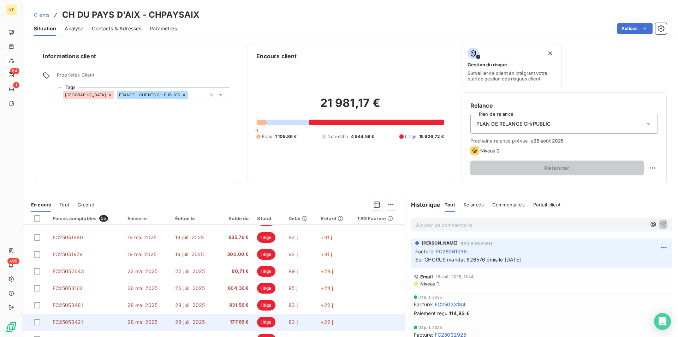
scroll to position [32, 0]
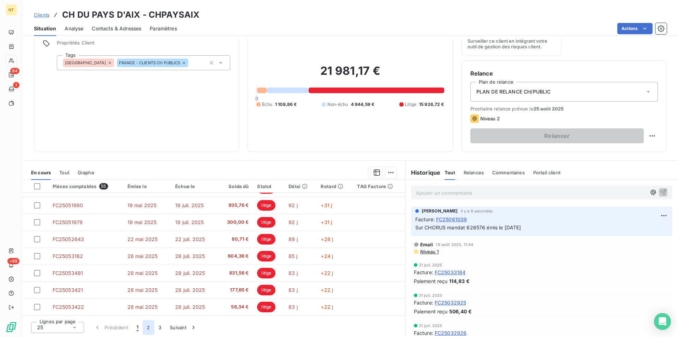
click at [146, 329] on button "2" at bounding box center [148, 327] width 11 height 15
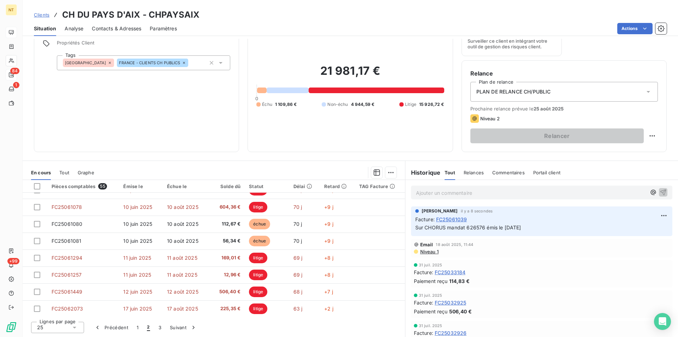
scroll to position [49, 0]
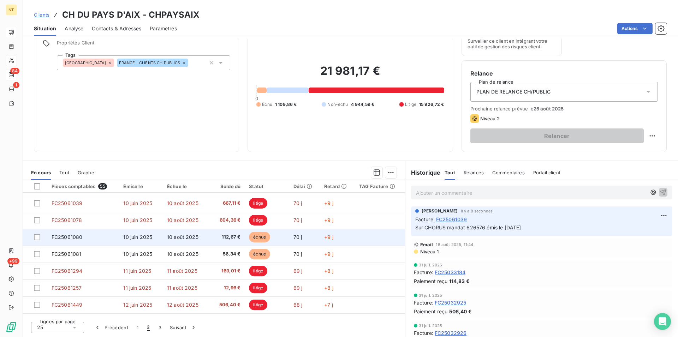
click at [79, 238] on span "FC25061080" at bounding box center [67, 237] width 31 height 6
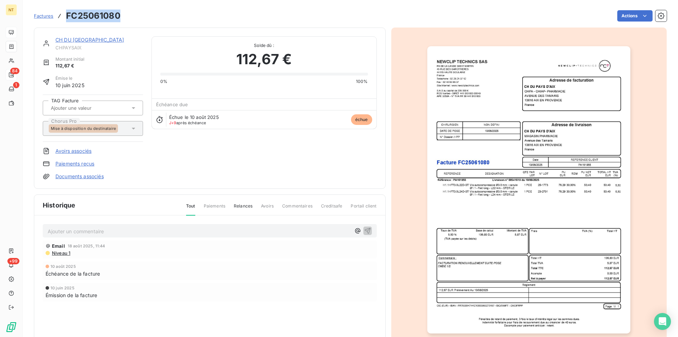
drag, startPoint x: 67, startPoint y: 13, endPoint x: 124, endPoint y: 17, distance: 57.3
click at [124, 17] on div "Factures FC25061080 Actions" at bounding box center [350, 15] width 633 height 15
copy h3 "FC25061080"
click at [88, 40] on link "CH DU [GEOGRAPHIC_DATA]" at bounding box center [89, 40] width 68 height 6
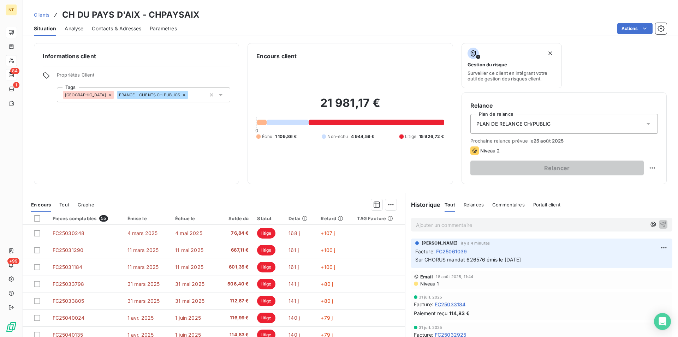
drag, startPoint x: 412, startPoint y: 260, endPoint x: 541, endPoint y: 260, distance: 129.5
click at [541, 260] on p "Sur CHORUS mandat 626576 émis le [DATE]" at bounding box center [541, 260] width 253 height 8
copy span "Sur CHORUS mandat 626576 émis le [DATE]"
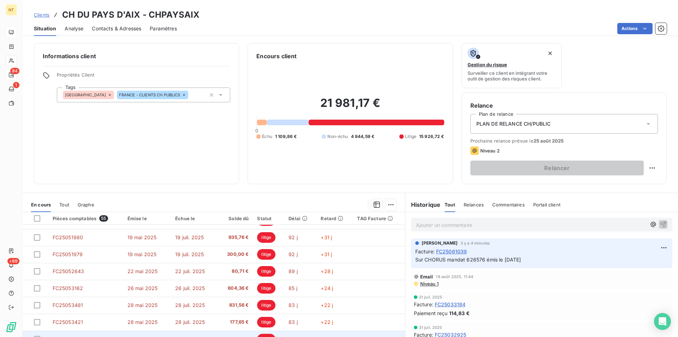
scroll to position [32, 0]
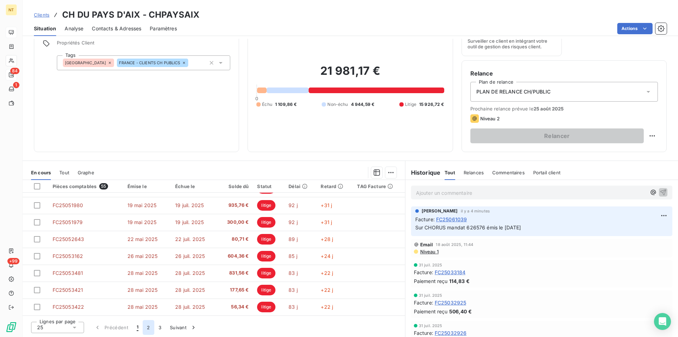
click at [146, 329] on button "2" at bounding box center [148, 327] width 11 height 15
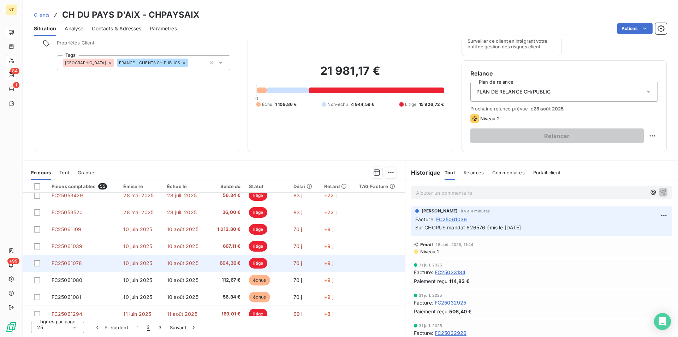
scroll to position [0, 0]
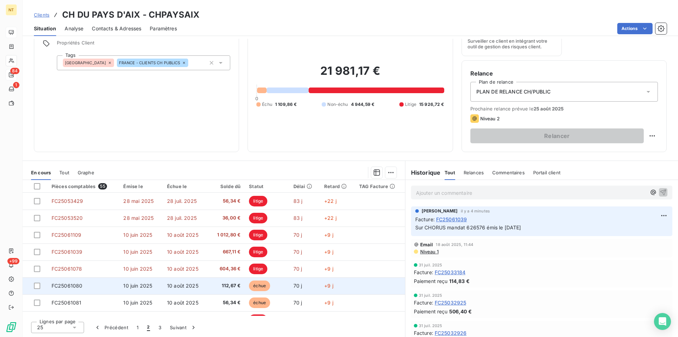
click at [71, 283] on span "FC25061080" at bounding box center [67, 286] width 31 height 6
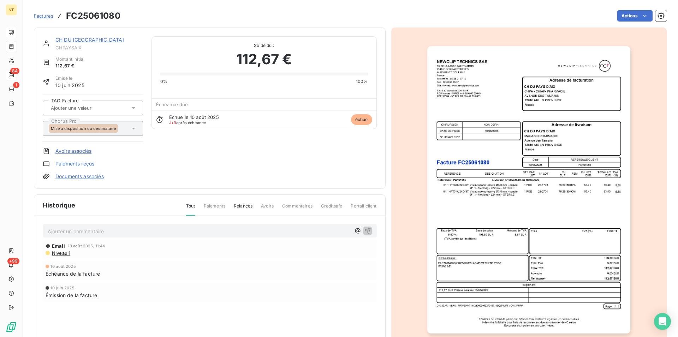
click at [92, 228] on p "Ajouter un commentaire ﻿" at bounding box center [199, 231] width 303 height 9
click at [117, 232] on span "Sur CHORUS mandat 626576 émis le [DATE]" at bounding box center [101, 231] width 106 height 6
click at [365, 230] on icon "button" at bounding box center [367, 231] width 6 height 6
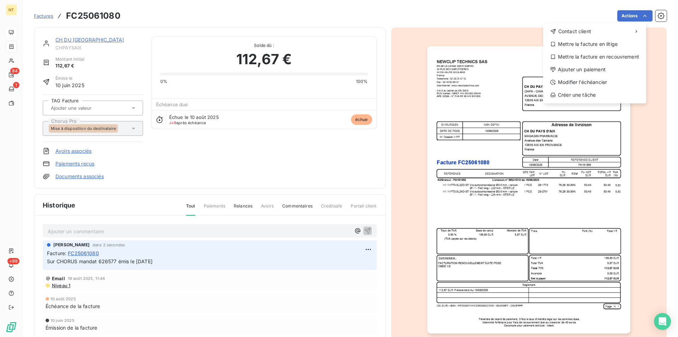
click at [641, 15] on html "NT 84 1 +99 Factures FC25061080 Actions Contact client Mettre la facture en lit…" at bounding box center [339, 168] width 678 height 337
click at [594, 47] on div "Mettre la facture en litige" at bounding box center [594, 43] width 97 height 11
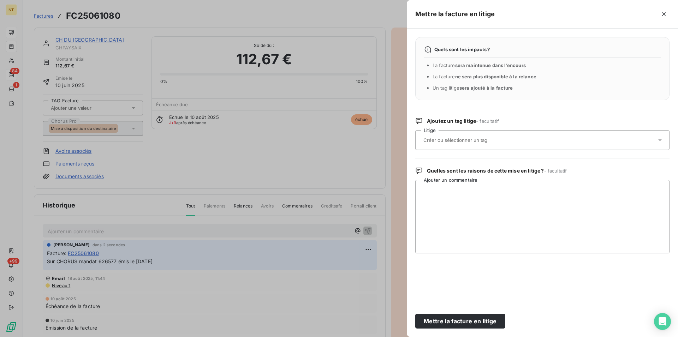
click at [446, 138] on input "text" at bounding box center [474, 140] width 103 height 6
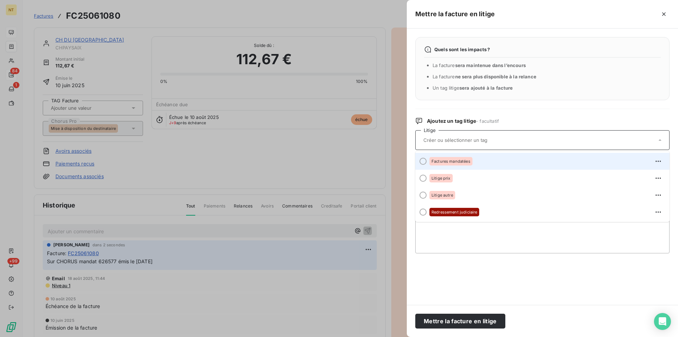
click at [423, 161] on div at bounding box center [422, 161] width 7 height 7
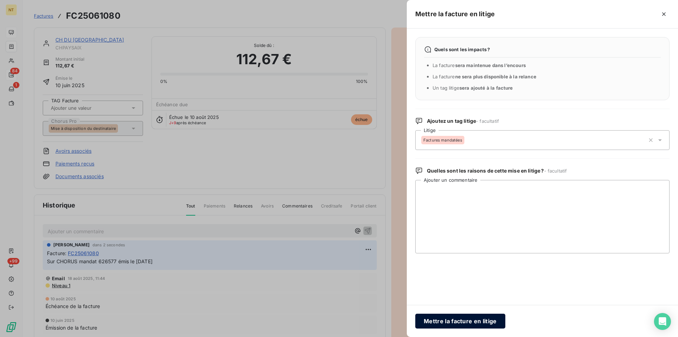
click at [439, 323] on button "Mettre la facture en litige" at bounding box center [460, 321] width 90 height 15
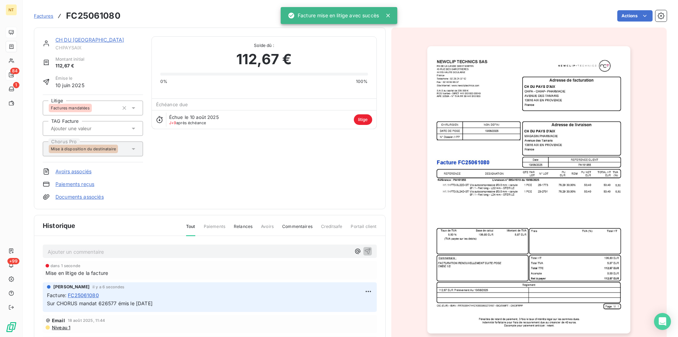
click at [76, 41] on link "CH DU [GEOGRAPHIC_DATA]" at bounding box center [89, 40] width 68 height 6
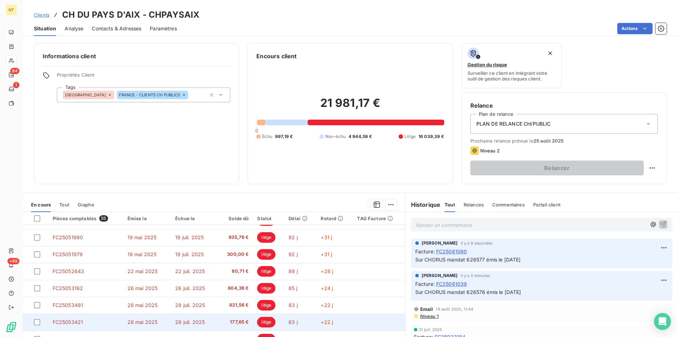
scroll to position [32, 0]
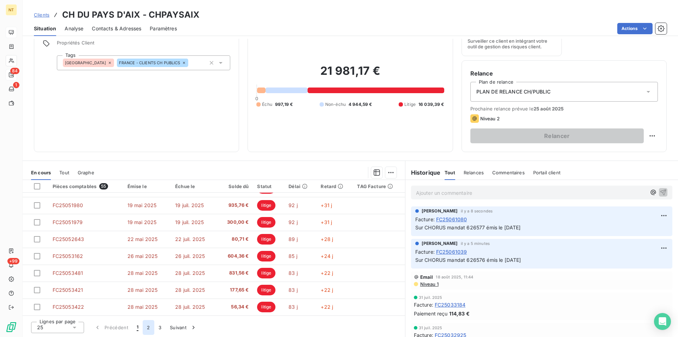
click at [149, 331] on button "2" at bounding box center [148, 327] width 11 height 15
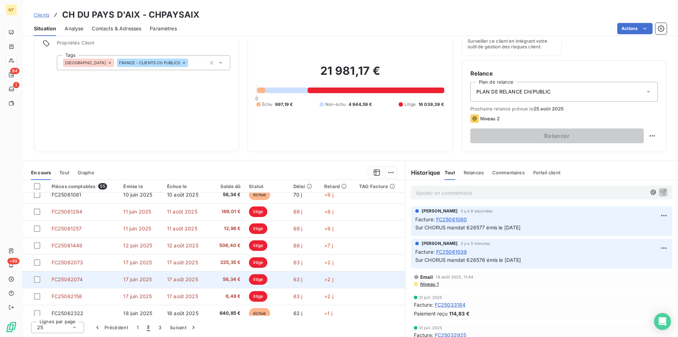
scroll to position [72, 0]
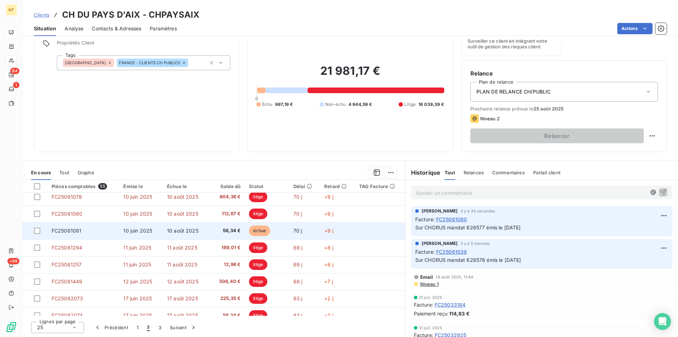
click at [71, 231] on span "FC25061081" at bounding box center [67, 231] width 30 height 6
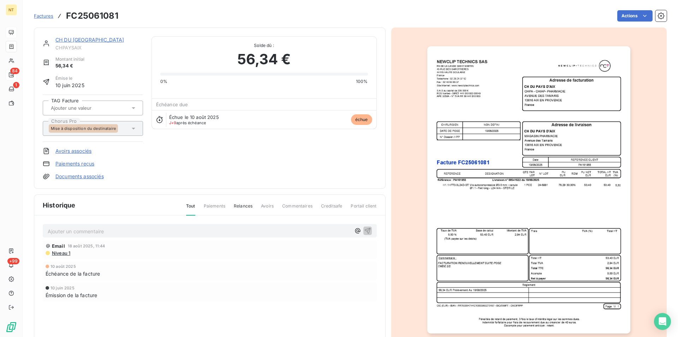
click at [79, 230] on p "Ajouter un commentaire ﻿" at bounding box center [199, 231] width 303 height 9
click at [117, 231] on span "Sur CHORUS mandat 626576 émis le [DATE]" at bounding box center [101, 231] width 106 height 6
click at [366, 230] on icon "button" at bounding box center [367, 230] width 7 height 7
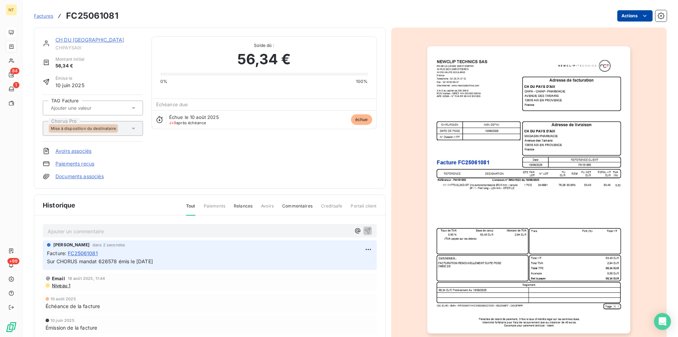
click at [637, 14] on html "NT 84 1 +99 Factures FC25061081 Actions CH DU PAYS D'AIX CHPAYSAIX Montant init…" at bounding box center [339, 168] width 678 height 337
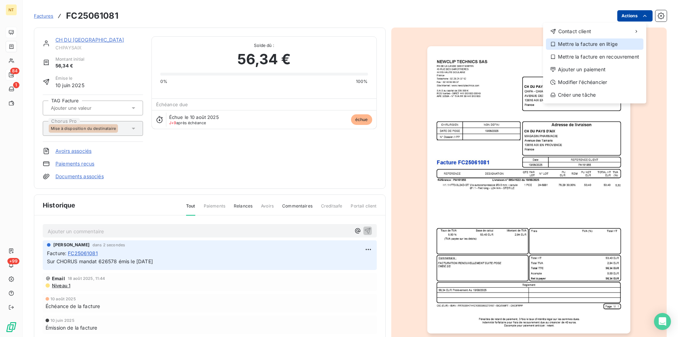
click at [602, 46] on div "Mettre la facture en litige" at bounding box center [594, 43] width 97 height 11
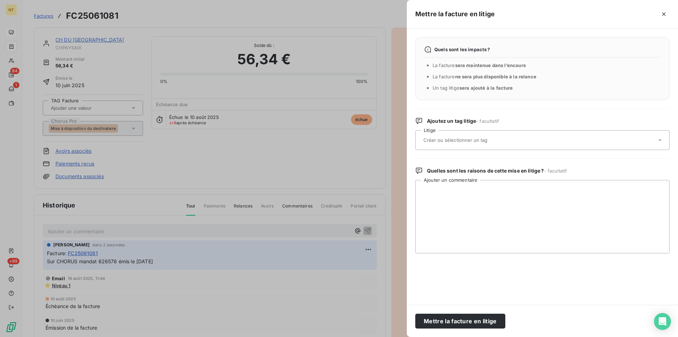
click at [470, 143] on input "text" at bounding box center [474, 140] width 103 height 6
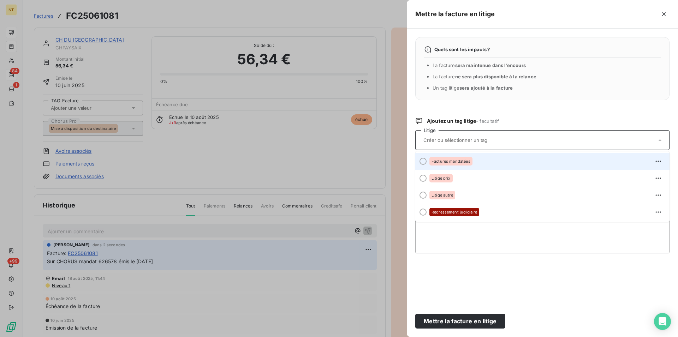
click at [422, 161] on div at bounding box center [422, 161] width 7 height 7
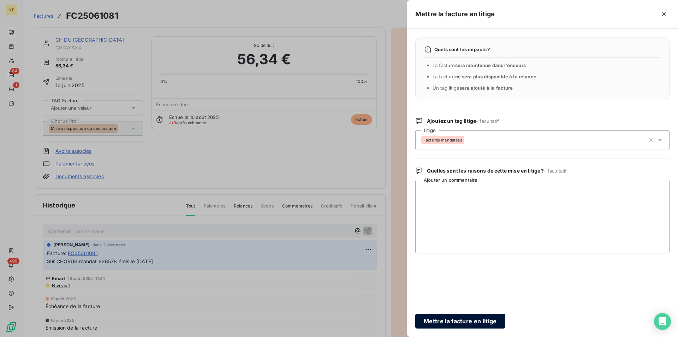
click at [452, 317] on button "Mettre la facture en litige" at bounding box center [460, 321] width 90 height 15
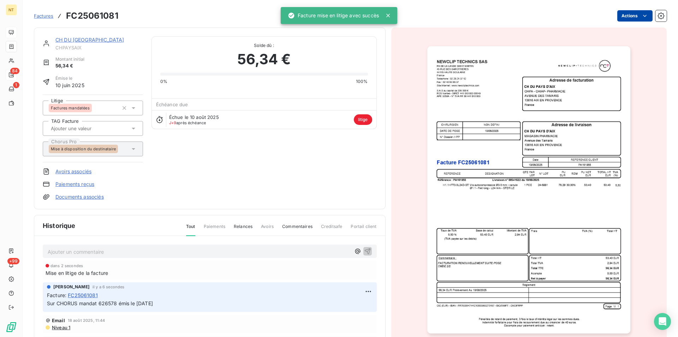
click at [78, 38] on link "CH DU [GEOGRAPHIC_DATA]" at bounding box center [89, 40] width 68 height 6
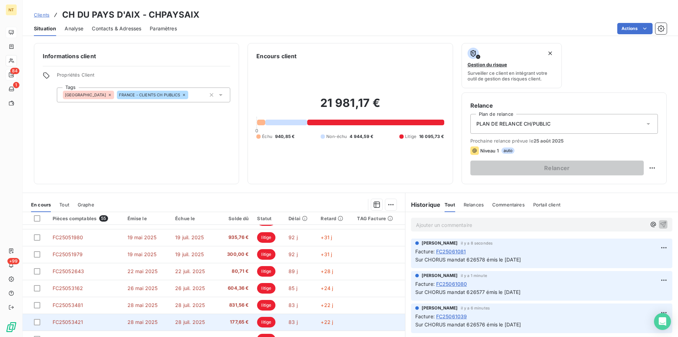
scroll to position [32, 0]
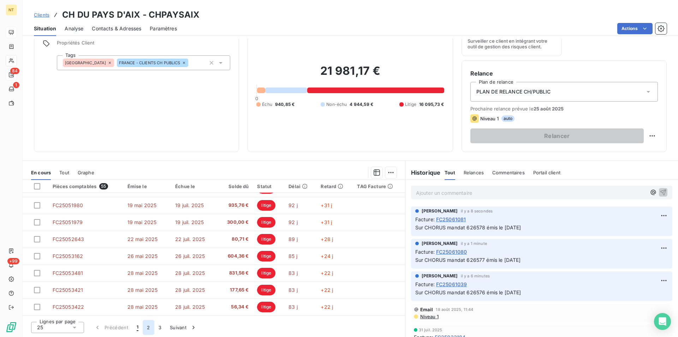
click at [147, 328] on button "2" at bounding box center [148, 327] width 11 height 15
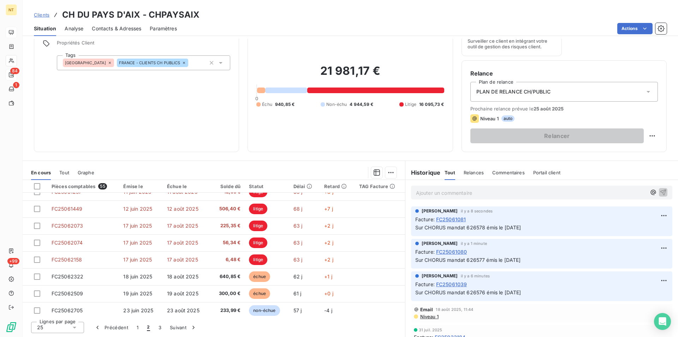
scroll to position [180, 0]
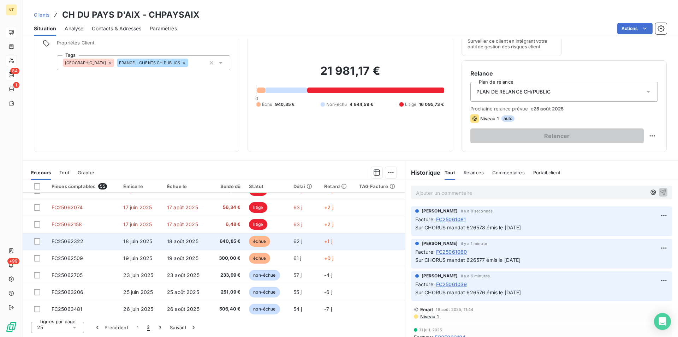
click at [72, 244] on span "FC25062322" at bounding box center [68, 241] width 32 height 6
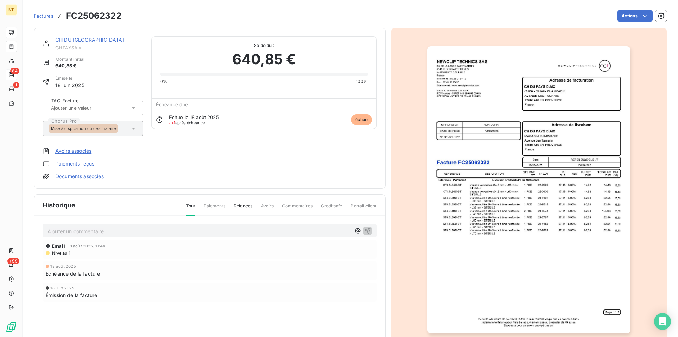
click at [59, 230] on p "Ajouter un commentaire ﻿" at bounding box center [199, 231] width 303 height 9
click at [118, 230] on span "Sur CHORUS mandat 626576 émis le [DATE]" at bounding box center [101, 231] width 106 height 6
click at [150, 230] on span "Sur CHORUS mandat 627906 émis le [DATE]" at bounding box center [101, 231] width 106 height 6
click at [143, 232] on span "Sur CHORUS mandat 627906 émis le [DATE]" at bounding box center [101, 231] width 106 height 6
drag, startPoint x: 47, startPoint y: 229, endPoint x: 181, endPoint y: 234, distance: 133.9
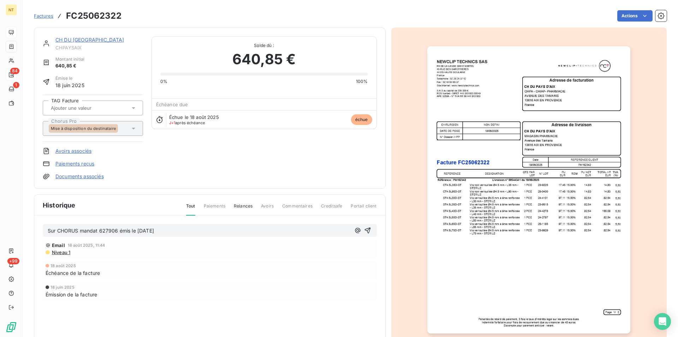
click at [181, 234] on div "Sur CHORUS mandat 627906 émis le [DATE]" at bounding box center [210, 230] width 334 height 13
copy span "Sur CHORUS mandat 627906 émis le [DATE]"
click at [364, 230] on icon "button" at bounding box center [367, 230] width 7 height 7
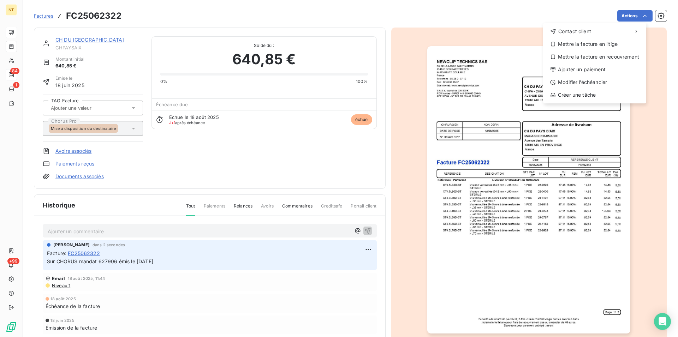
click at [639, 14] on html "NT 84 1 +99 Factures FC25062322 Actions Contact client Mettre la facture en lit…" at bounding box center [339, 168] width 678 height 337
click at [585, 46] on div "Mettre la facture en litige" at bounding box center [594, 43] width 97 height 11
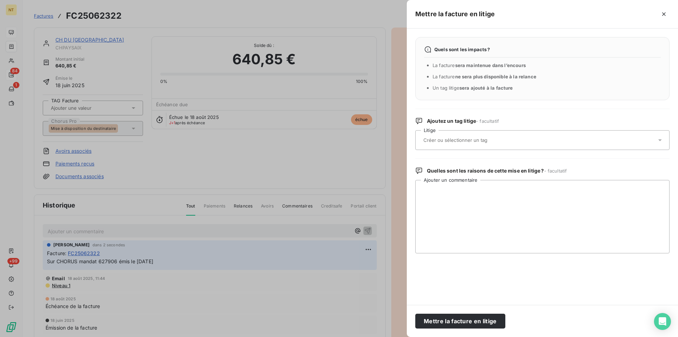
click at [466, 136] on div at bounding box center [538, 140] width 235 height 15
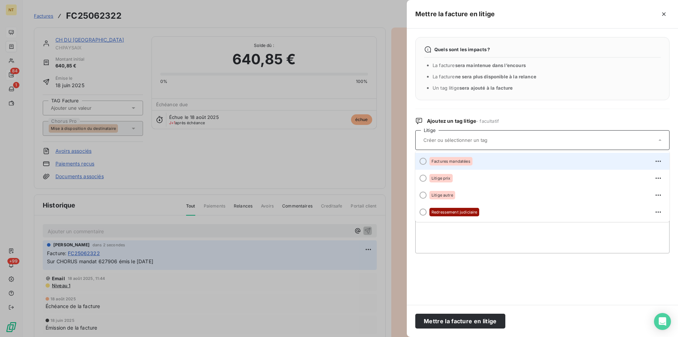
click at [424, 161] on div at bounding box center [422, 161] width 7 height 7
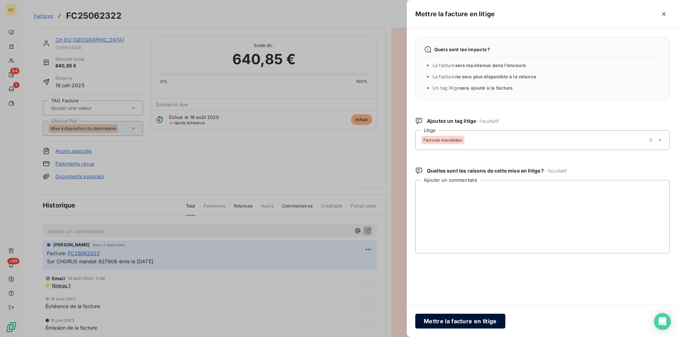
click at [449, 320] on button "Mettre la facture en litige" at bounding box center [460, 321] width 90 height 15
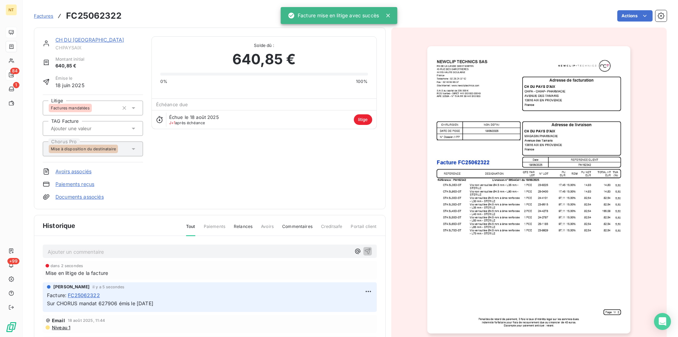
click at [82, 41] on link "CH DU [GEOGRAPHIC_DATA]" at bounding box center [89, 40] width 68 height 6
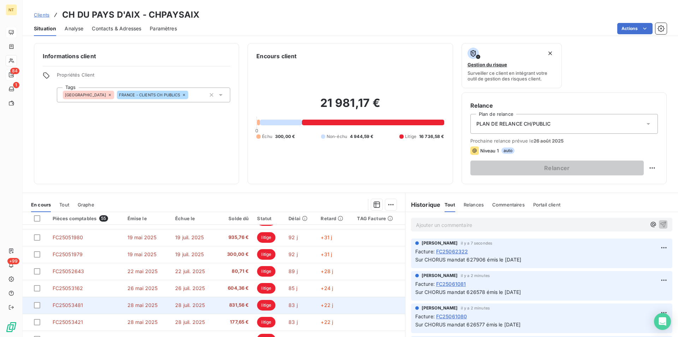
scroll to position [32, 0]
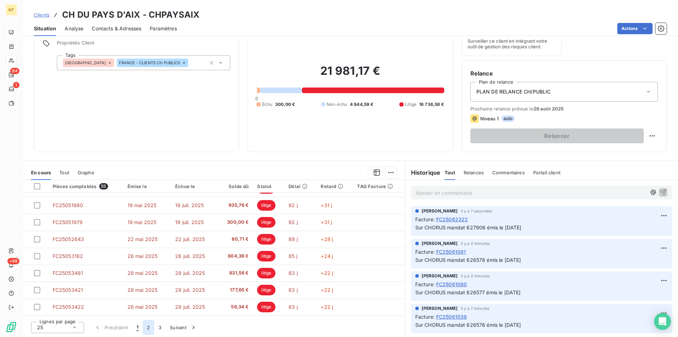
click at [147, 326] on button "2" at bounding box center [148, 327] width 11 height 15
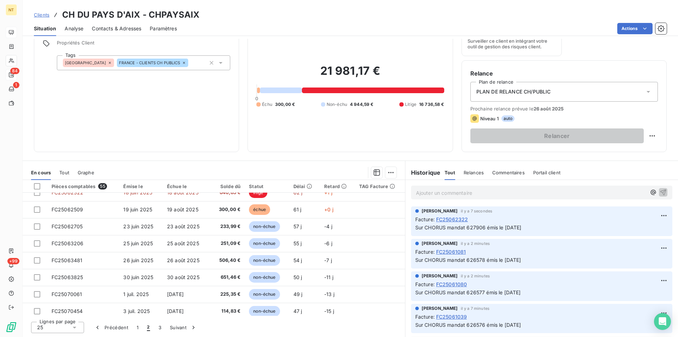
scroll to position [193, 0]
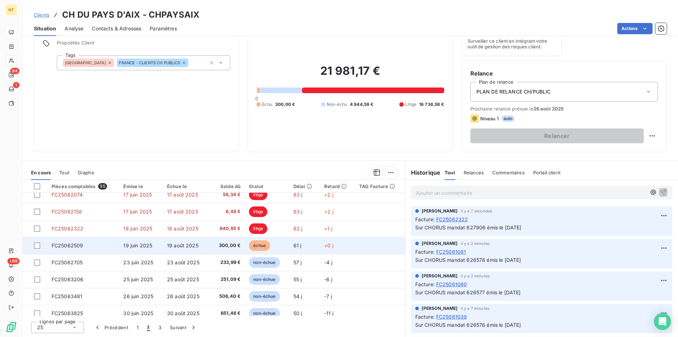
click at [71, 244] on span "FC25062509" at bounding box center [68, 245] width 32 height 6
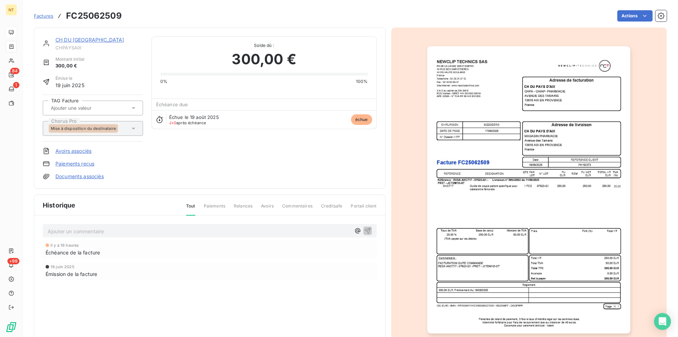
click at [108, 229] on p "Ajouter un commentaire ﻿" at bounding box center [199, 231] width 303 height 9
drag, startPoint x: 116, startPoint y: 232, endPoint x: 107, endPoint y: 232, distance: 9.9
click at [107, 232] on span "Sur CHORUS mandat 627906 émis le [DATE]" at bounding box center [101, 231] width 106 height 6
click at [141, 231] on span "Sur CHORUS mandat 628123 émis le [DATE]" at bounding box center [101, 231] width 106 height 6
click at [364, 228] on icon "button" at bounding box center [367, 230] width 7 height 7
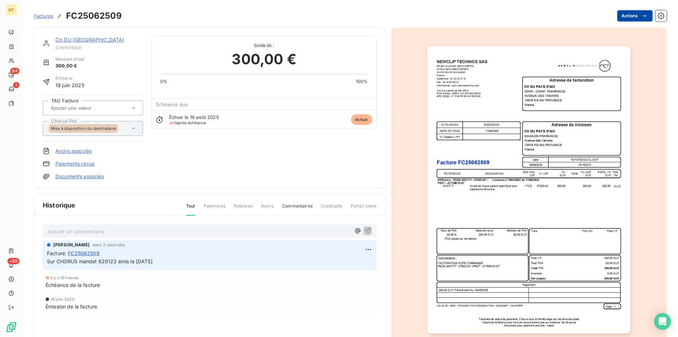
click at [640, 15] on html "NT 84 1 +99 Factures FC25062509 Actions CH DU PAYS D'AIX CHPAYSAIX Montant init…" at bounding box center [339, 168] width 678 height 337
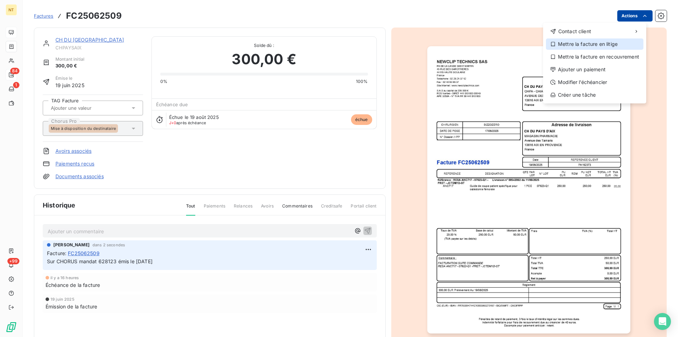
click at [601, 44] on div "Mettre la facture en litige" at bounding box center [594, 43] width 97 height 11
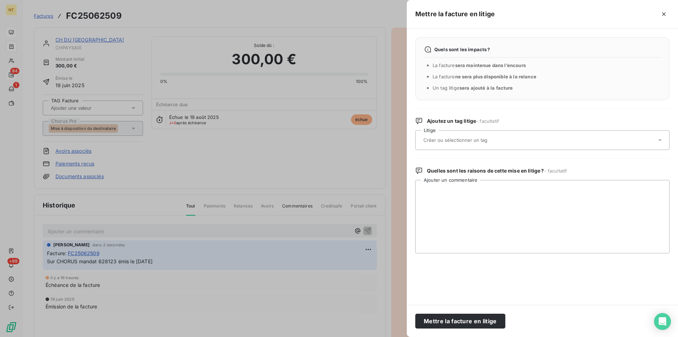
click at [450, 142] on input "text" at bounding box center [474, 140] width 103 height 6
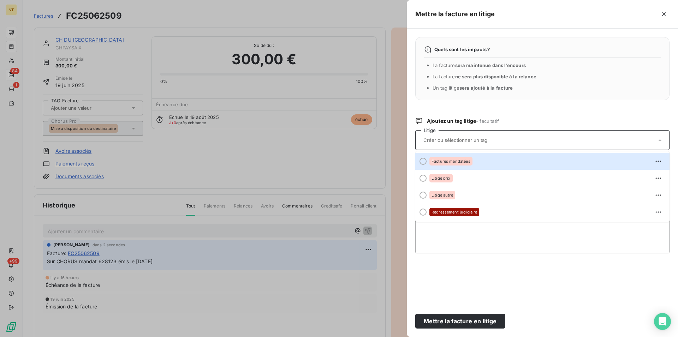
click at [423, 162] on div at bounding box center [422, 161] width 7 height 7
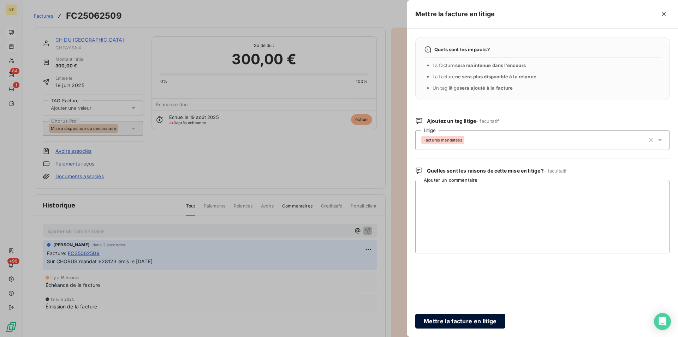
click at [452, 320] on button "Mettre la facture en litige" at bounding box center [460, 321] width 90 height 15
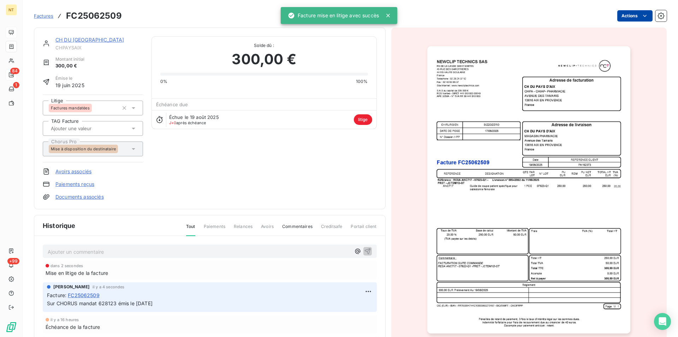
click at [72, 40] on link "CH DU [GEOGRAPHIC_DATA]" at bounding box center [89, 40] width 68 height 6
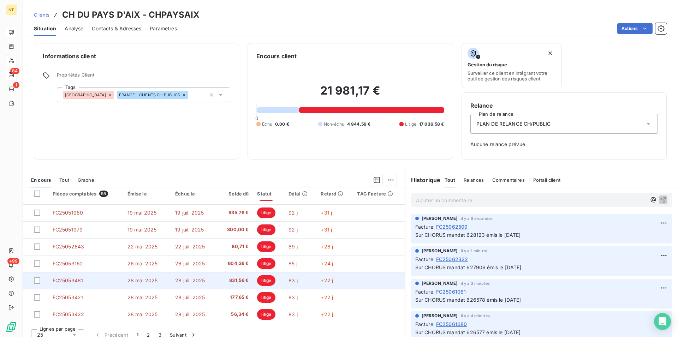
scroll to position [7, 0]
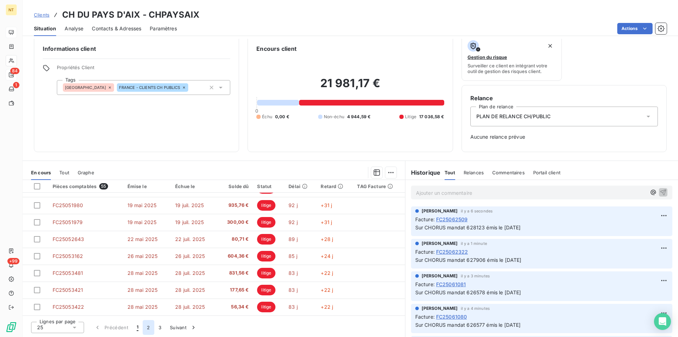
click at [145, 327] on button "2" at bounding box center [148, 327] width 11 height 15
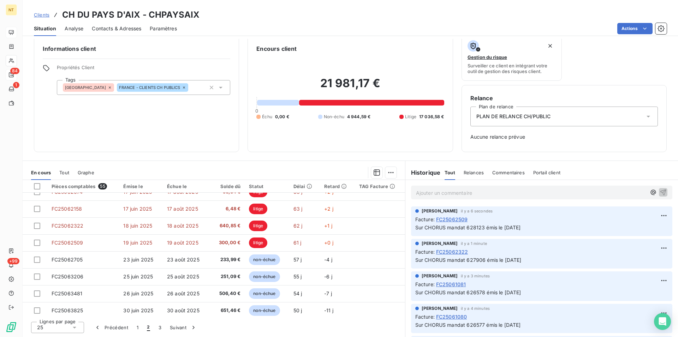
scroll to position [193, 0]
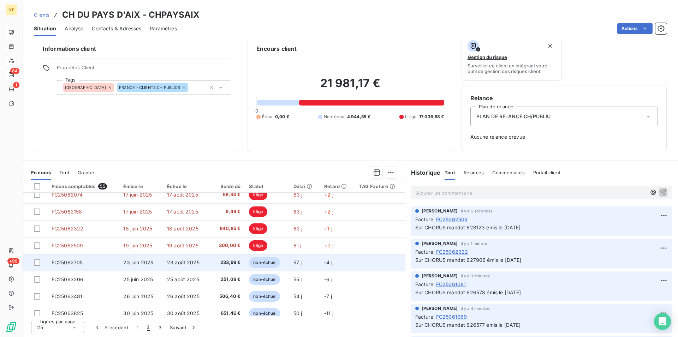
click at [138, 263] on span "23 juin 2025" at bounding box center [138, 262] width 30 height 6
